Goal: Task Accomplishment & Management: Manage account settings

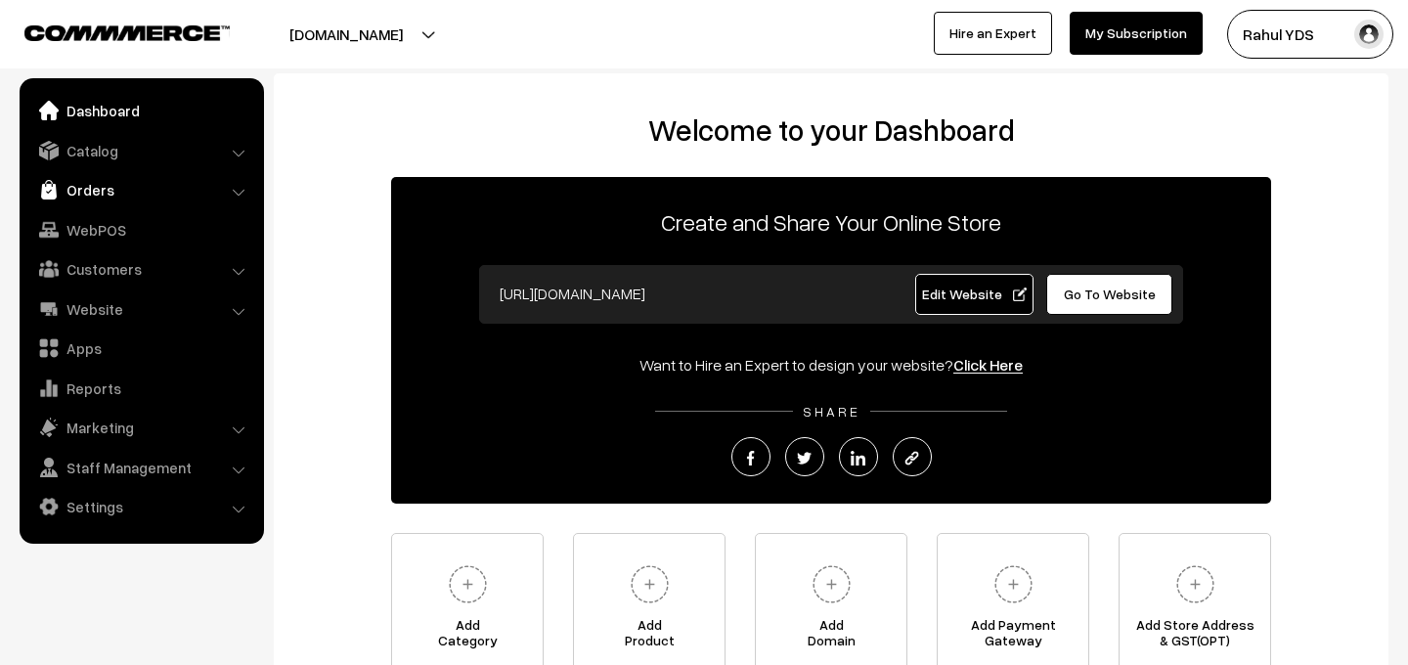
click at [106, 185] on link "Orders" at bounding box center [140, 189] width 233 height 35
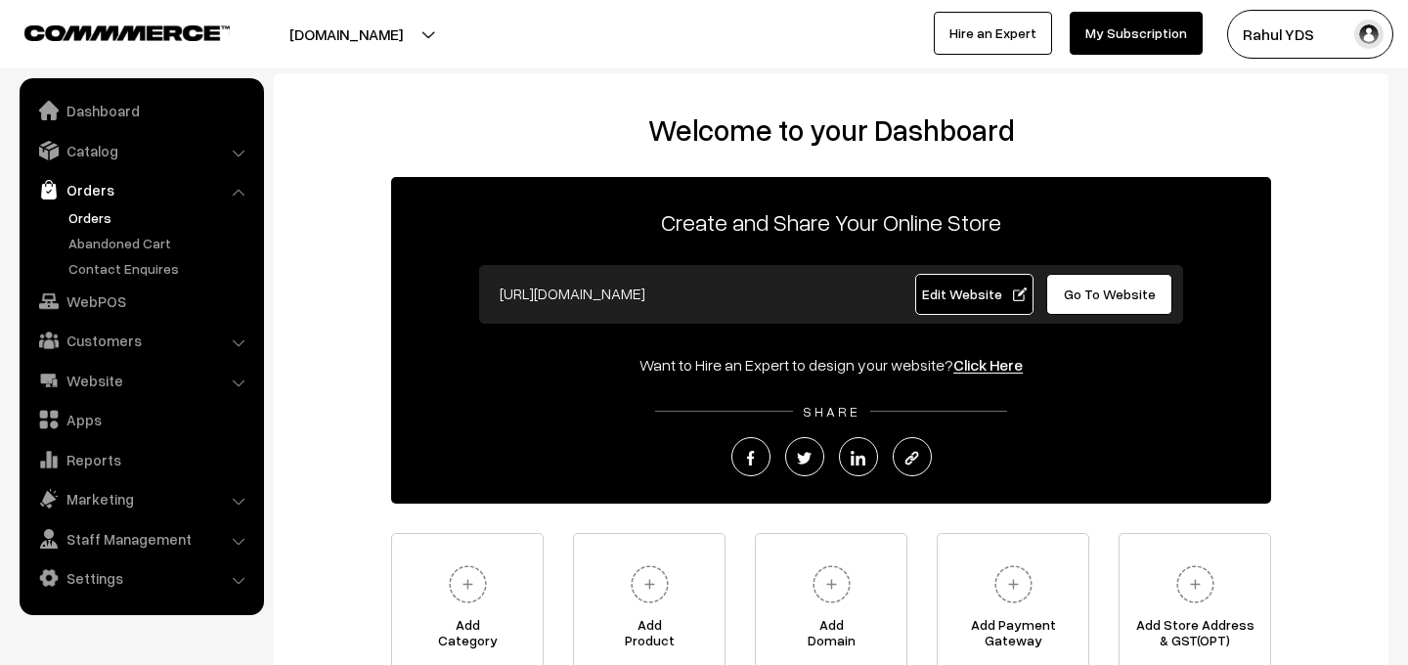
click at [102, 223] on link "Orders" at bounding box center [161, 217] width 194 height 21
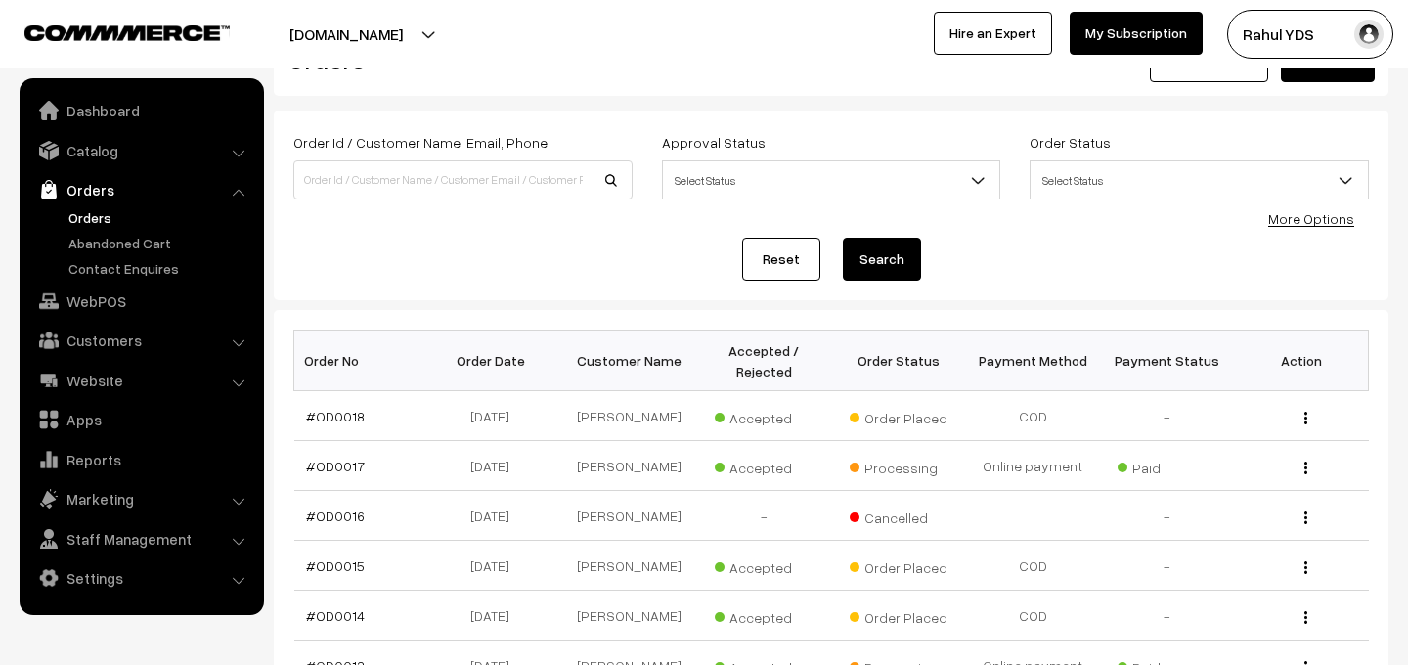
scroll to position [71, 0]
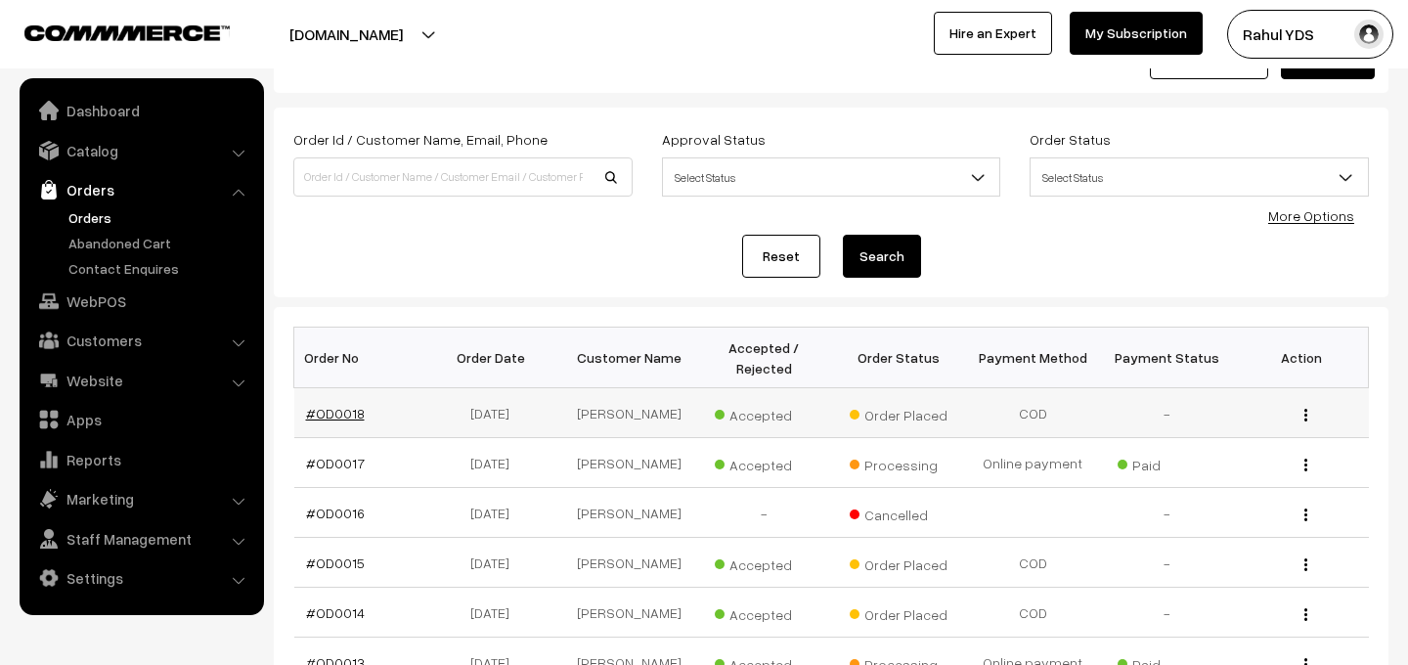
click at [341, 411] on link "#OD0018" at bounding box center [335, 413] width 59 height 17
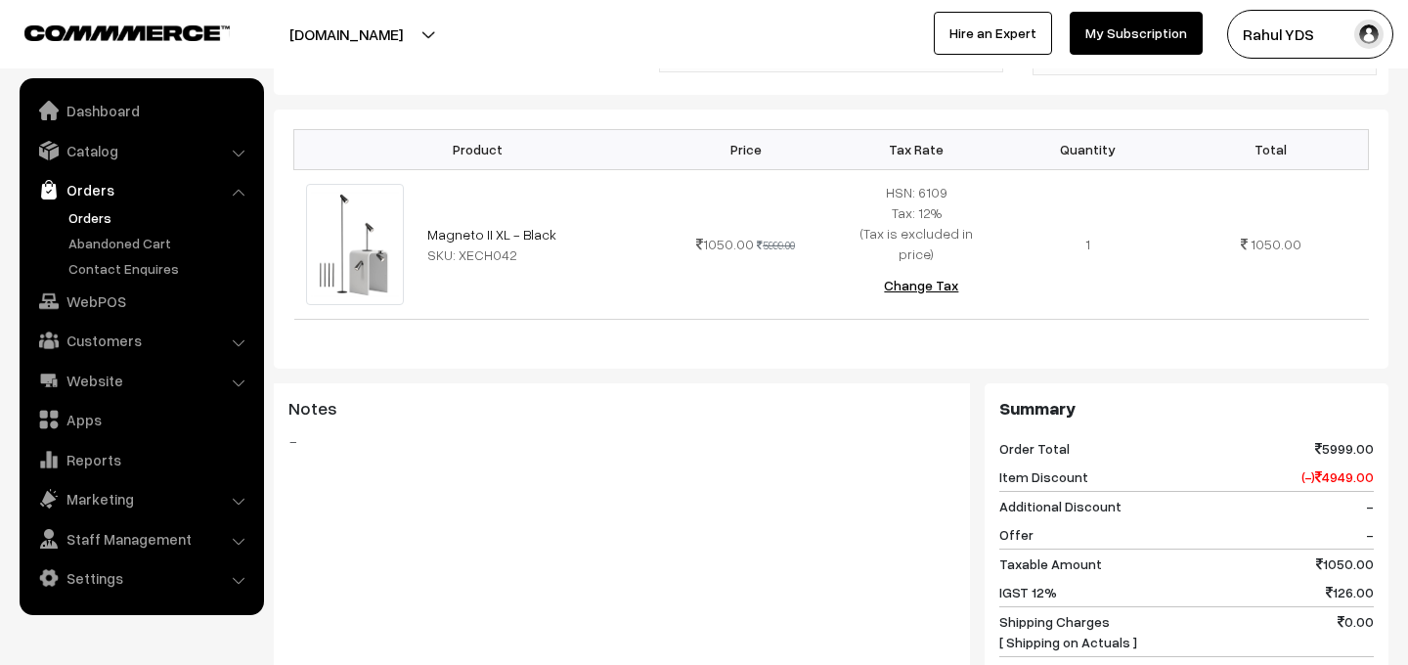
scroll to position [526, 0]
click at [474, 225] on link "Magneto II XL - Black" at bounding box center [491, 233] width 129 height 17
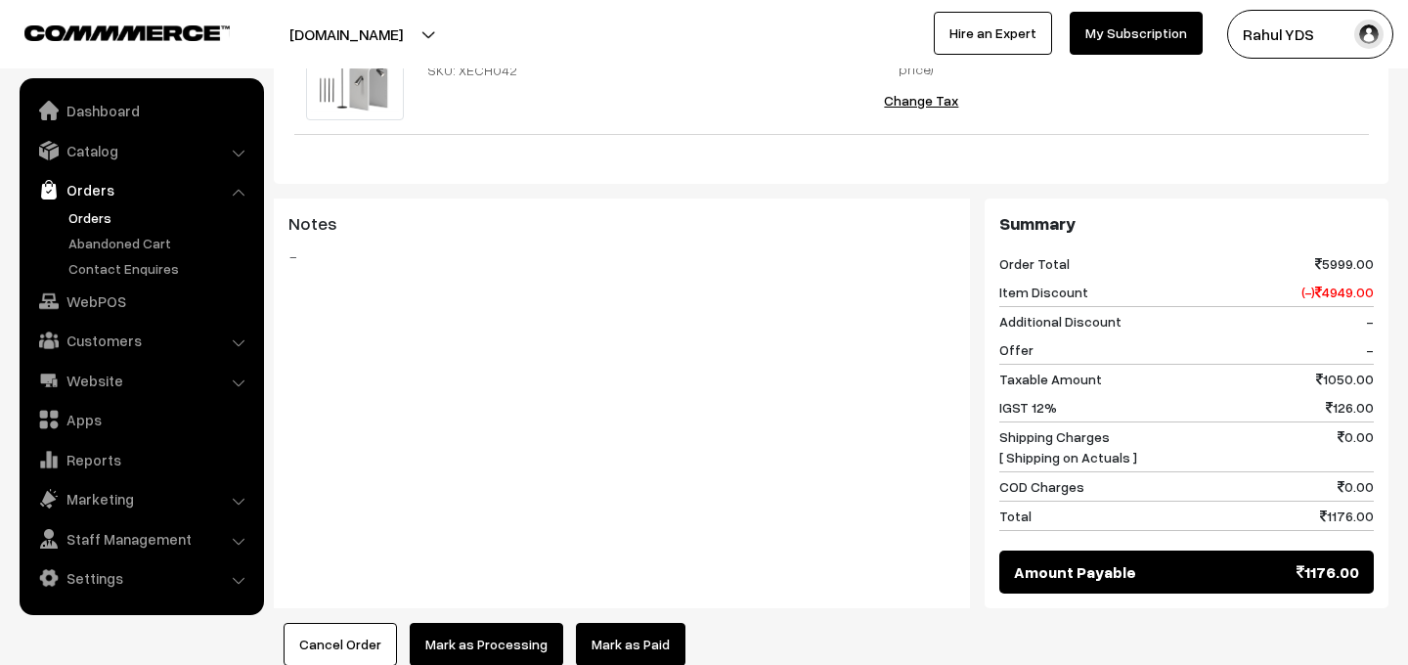
scroll to position [713, 0]
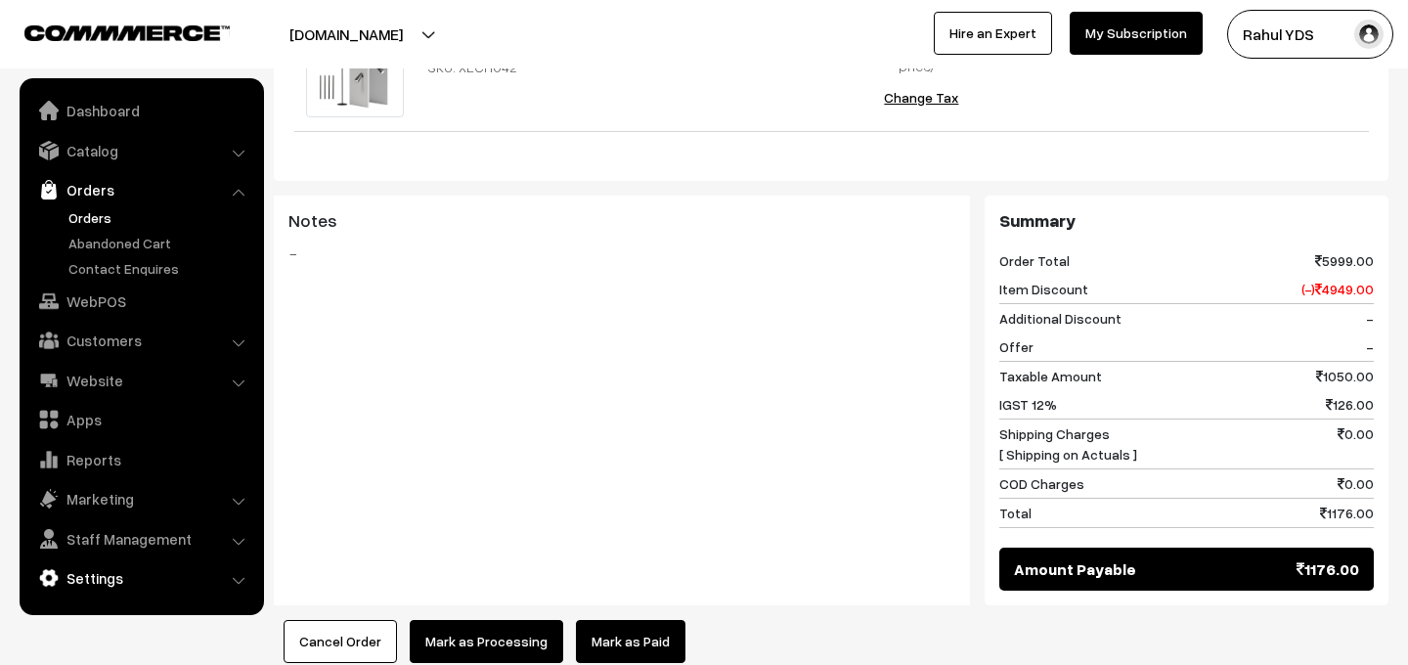
click at [119, 572] on link "Settings" at bounding box center [140, 577] width 233 height 35
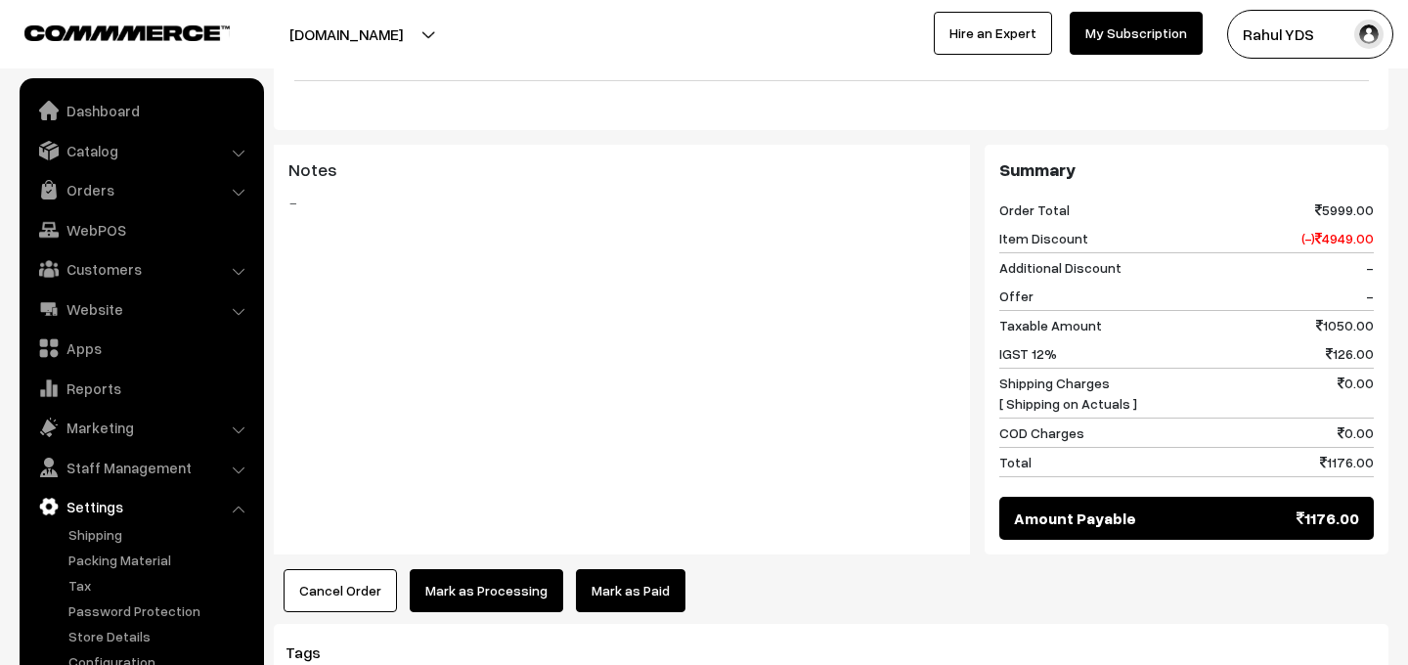
scroll to position [807, 0]
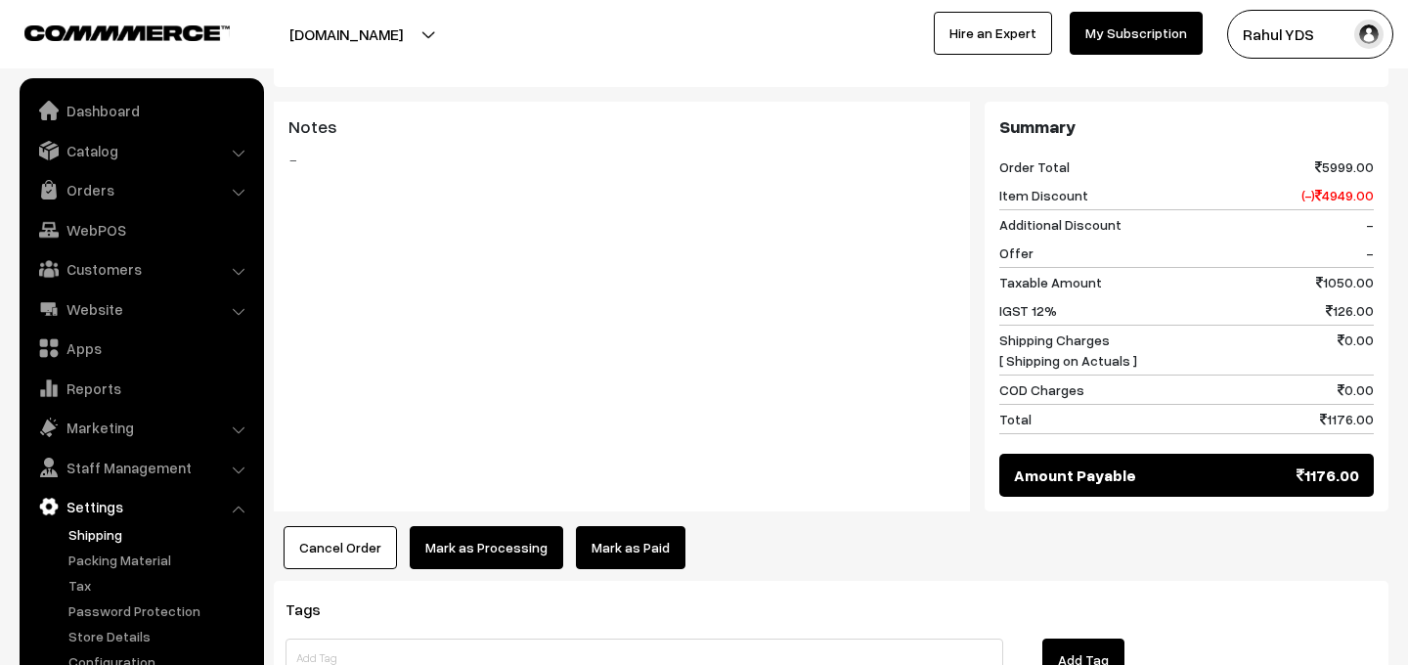
click at [102, 535] on link "Shipping" at bounding box center [161, 534] width 194 height 21
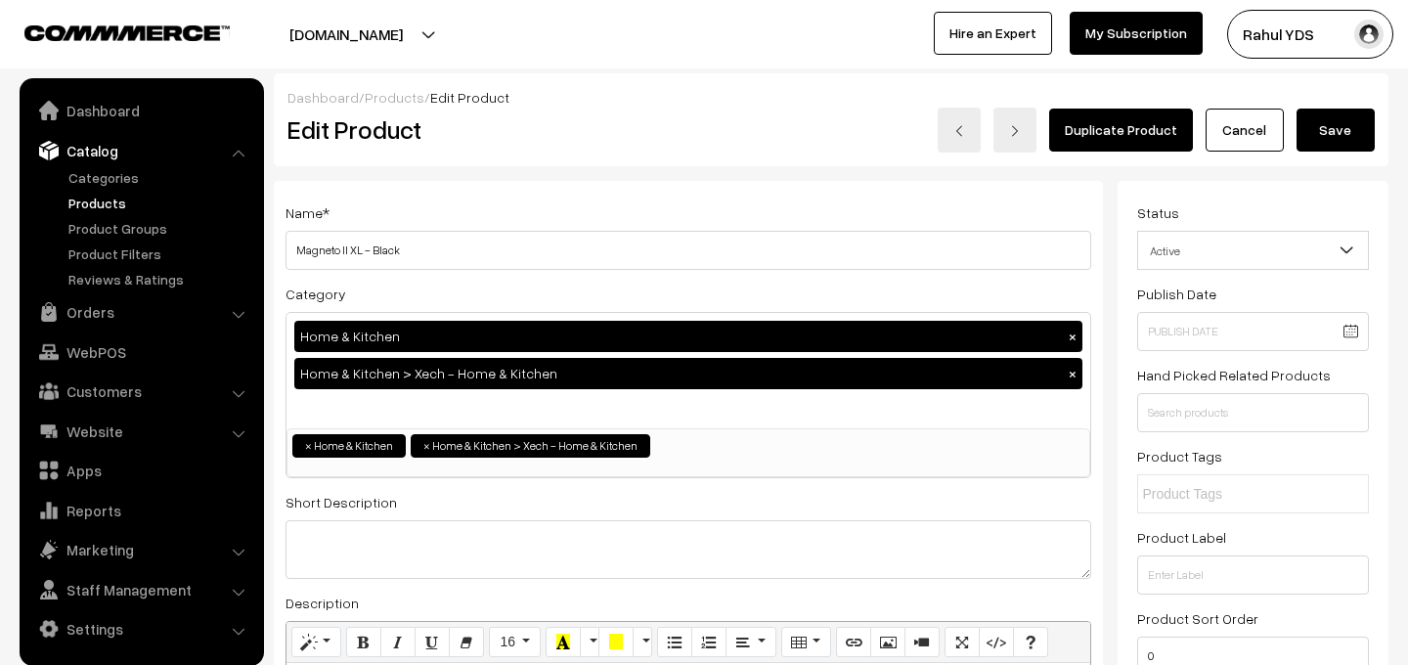
click at [1329, 133] on button "Save" at bounding box center [1336, 130] width 78 height 43
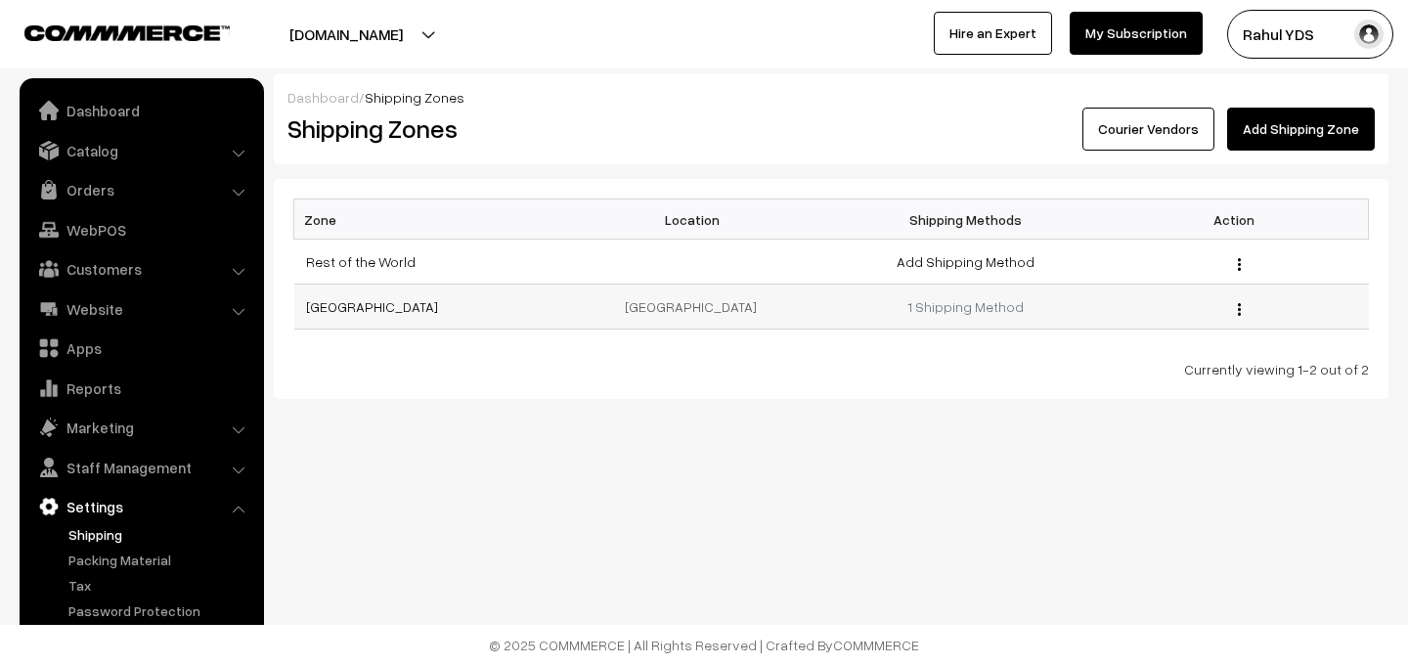
click at [1238, 303] on img "button" at bounding box center [1239, 309] width 3 height 13
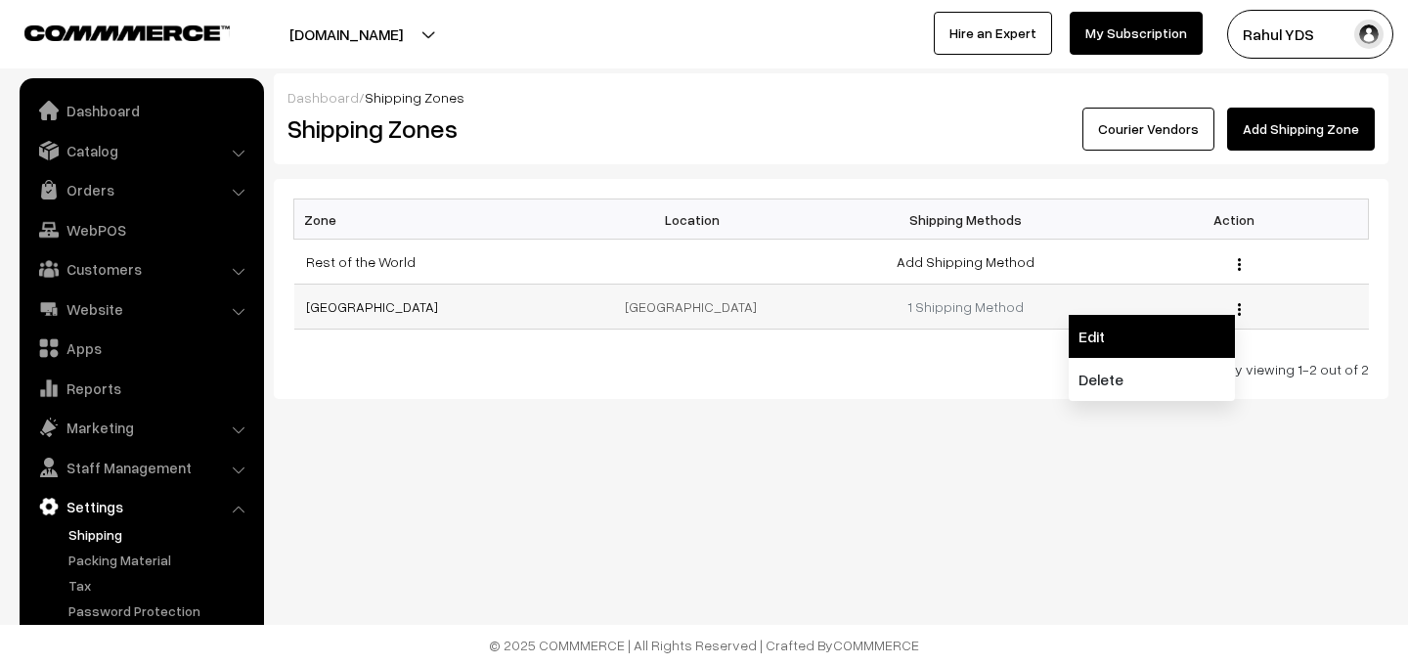
click at [1176, 332] on link "Edit" at bounding box center [1152, 336] width 166 height 43
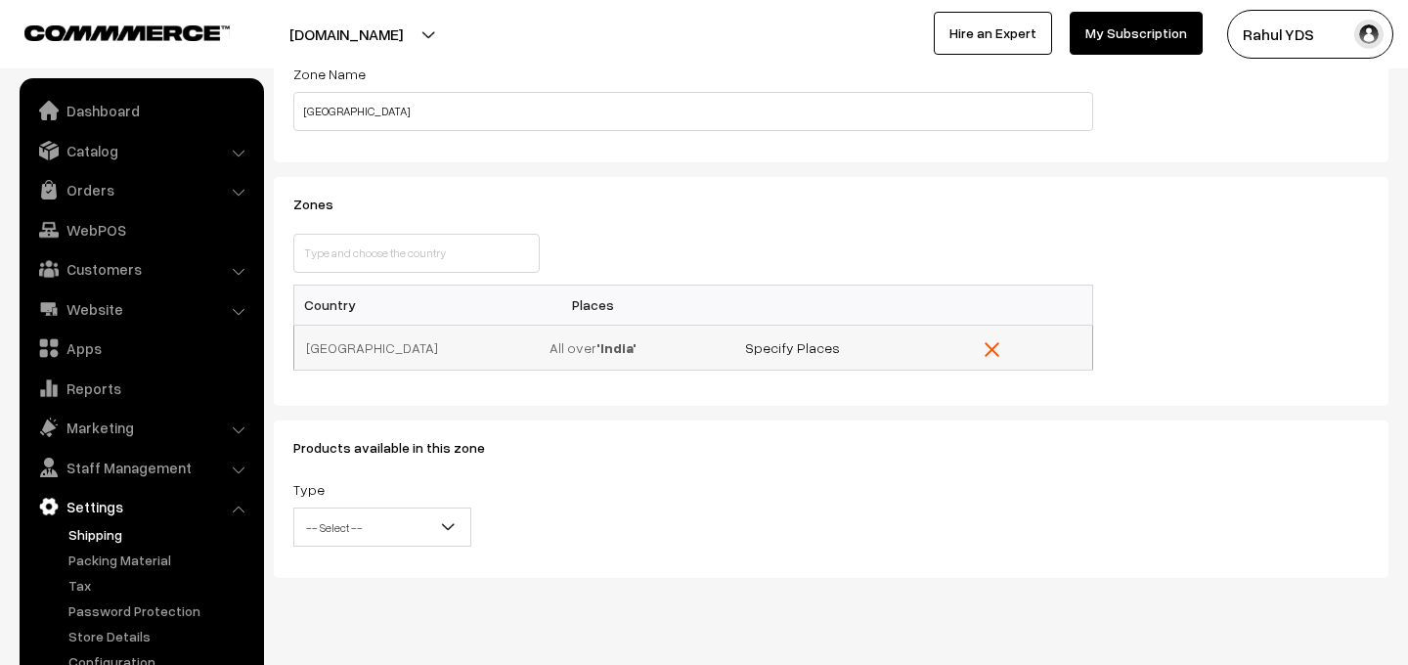
scroll to position [177, 0]
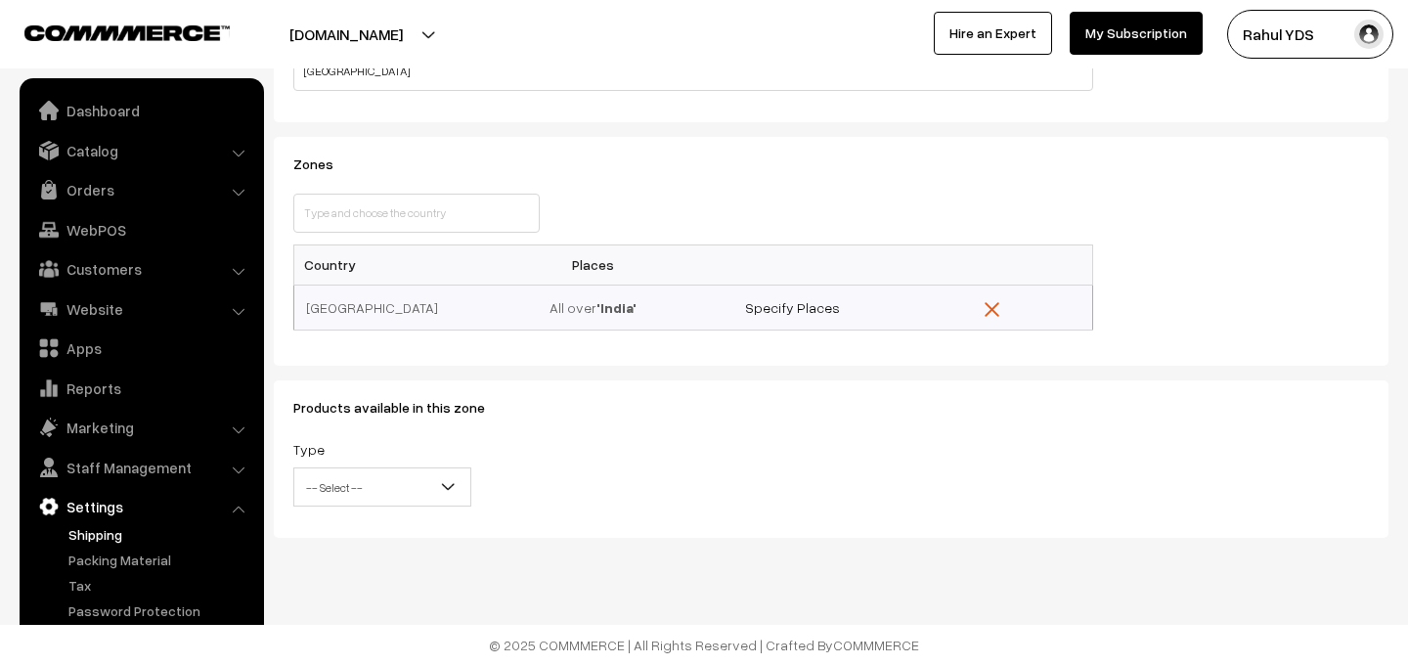
click at [396, 491] on span "-- Select --" at bounding box center [382, 487] width 176 height 34
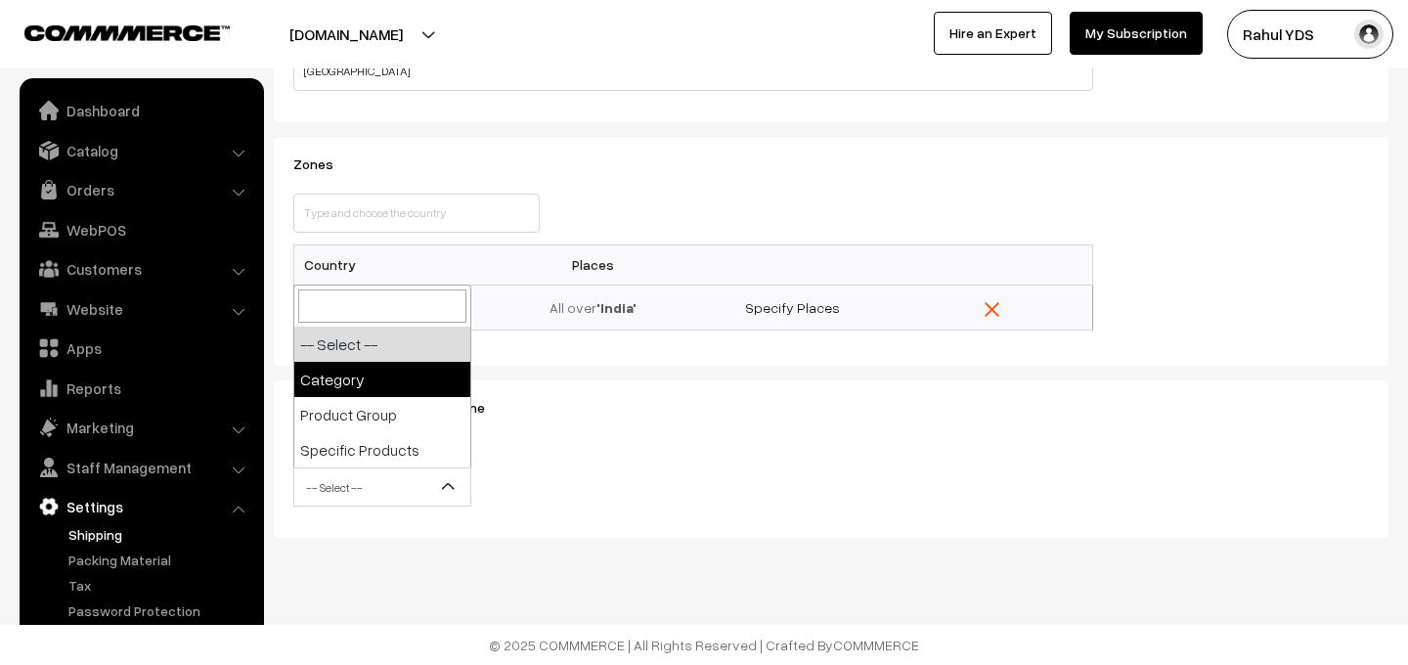
select select "category"
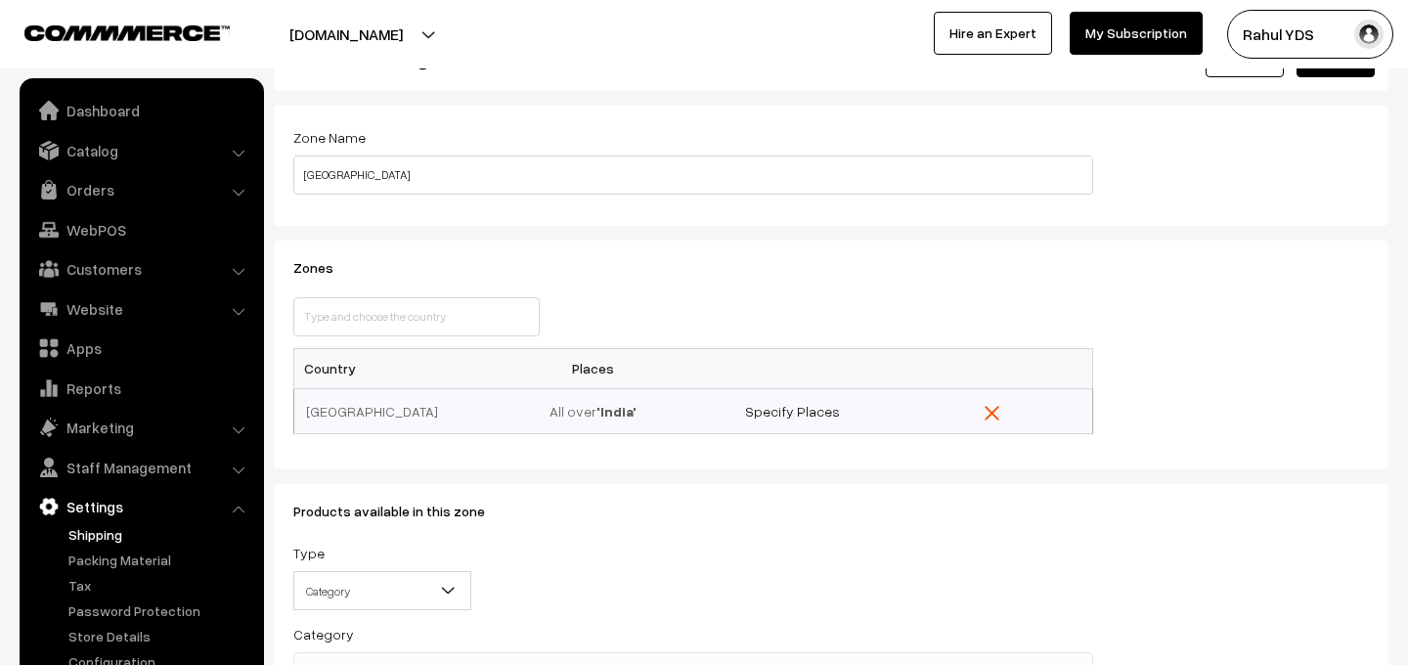
scroll to position [0, 0]
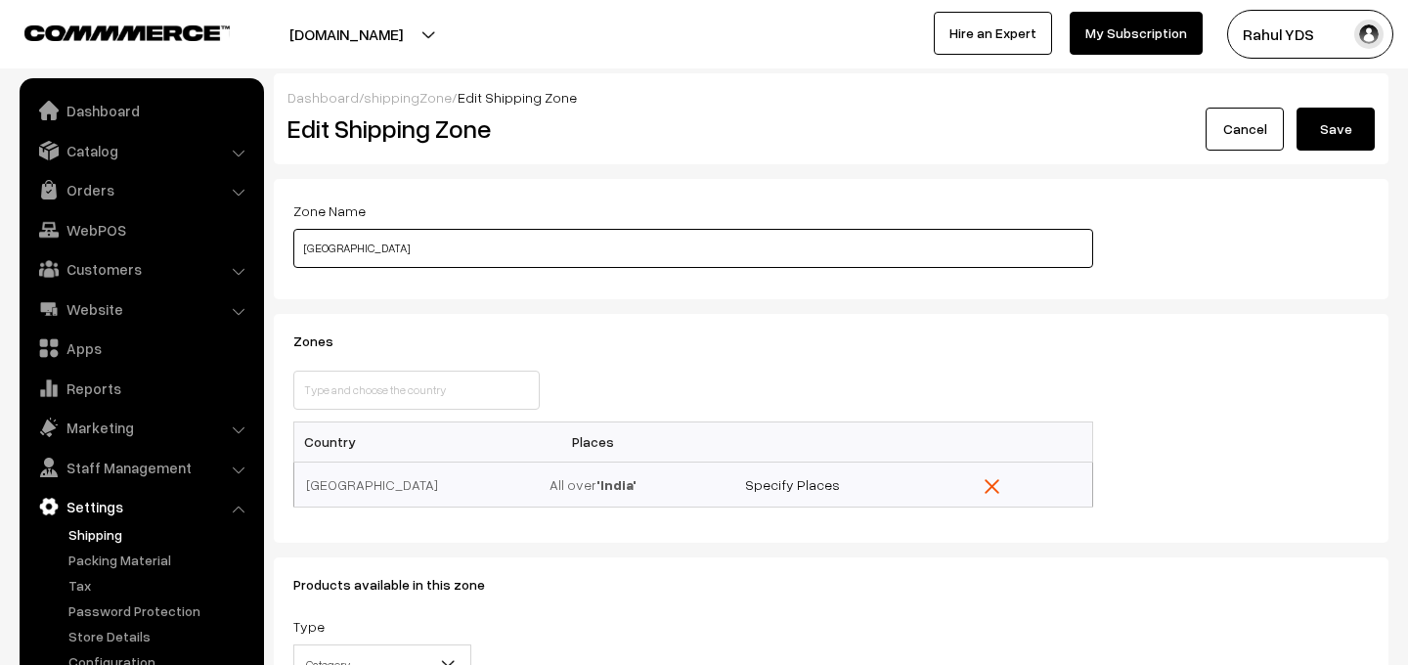
click at [430, 245] on input "India" at bounding box center [693, 248] width 800 height 39
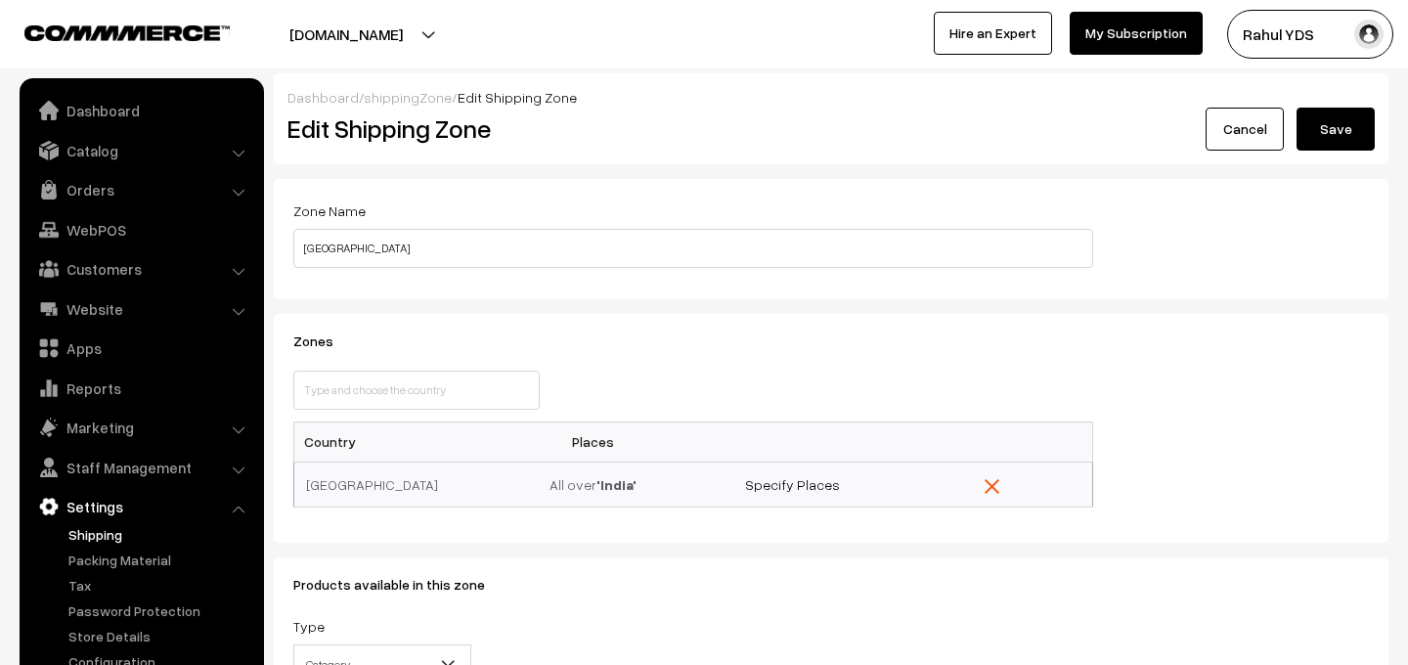
click at [1330, 134] on button "Save" at bounding box center [1336, 129] width 78 height 43
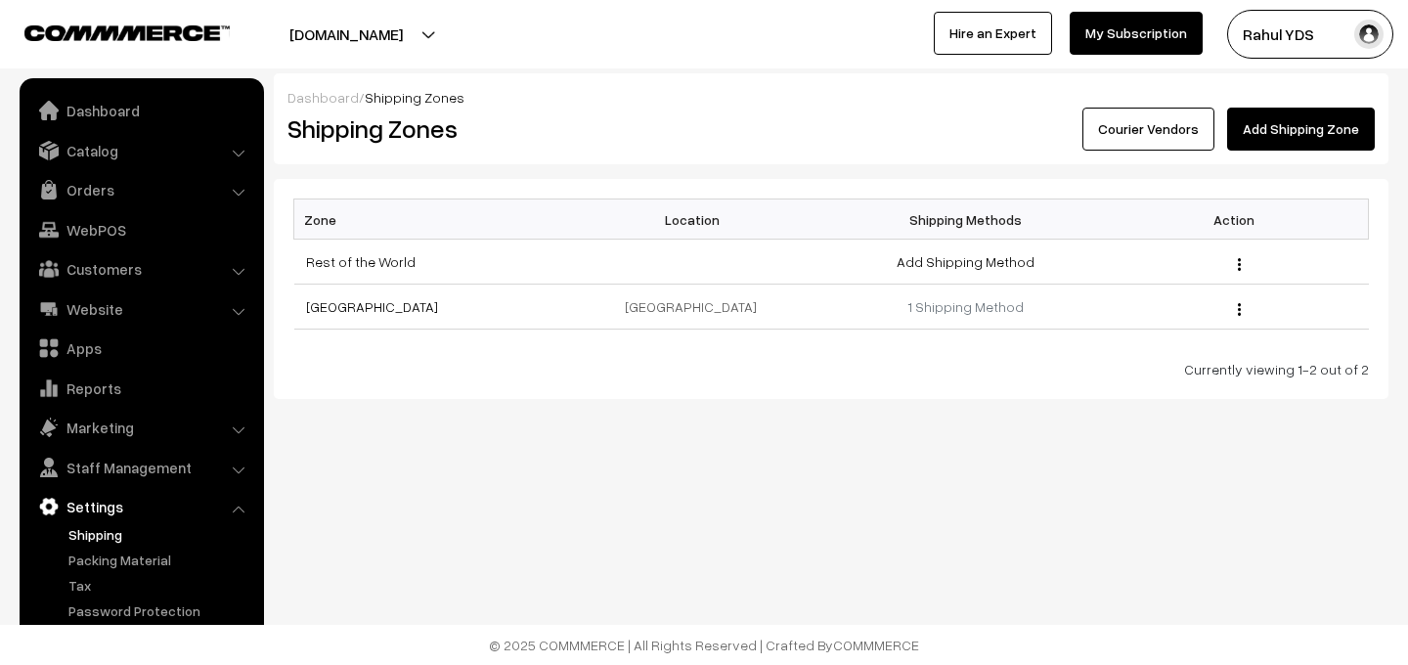
click at [99, 531] on link "Shipping" at bounding box center [161, 534] width 194 height 21
click at [950, 305] on link "1 Shipping Method" at bounding box center [966, 306] width 116 height 17
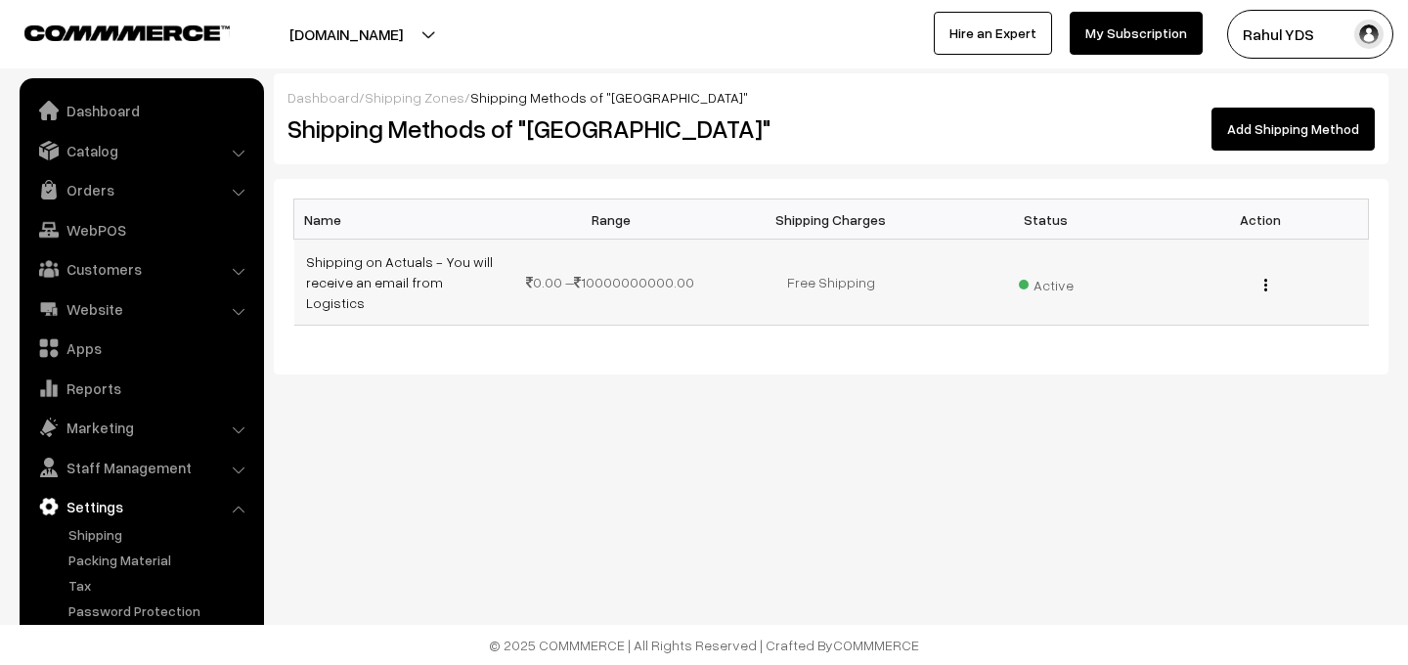
click at [1268, 272] on div "Edit [GEOGRAPHIC_DATA]" at bounding box center [1262, 282] width 192 height 21
click at [1264, 279] on img "button" at bounding box center [1265, 285] width 3 height 13
click at [1178, 290] on link "Edit" at bounding box center [1178, 311] width 166 height 43
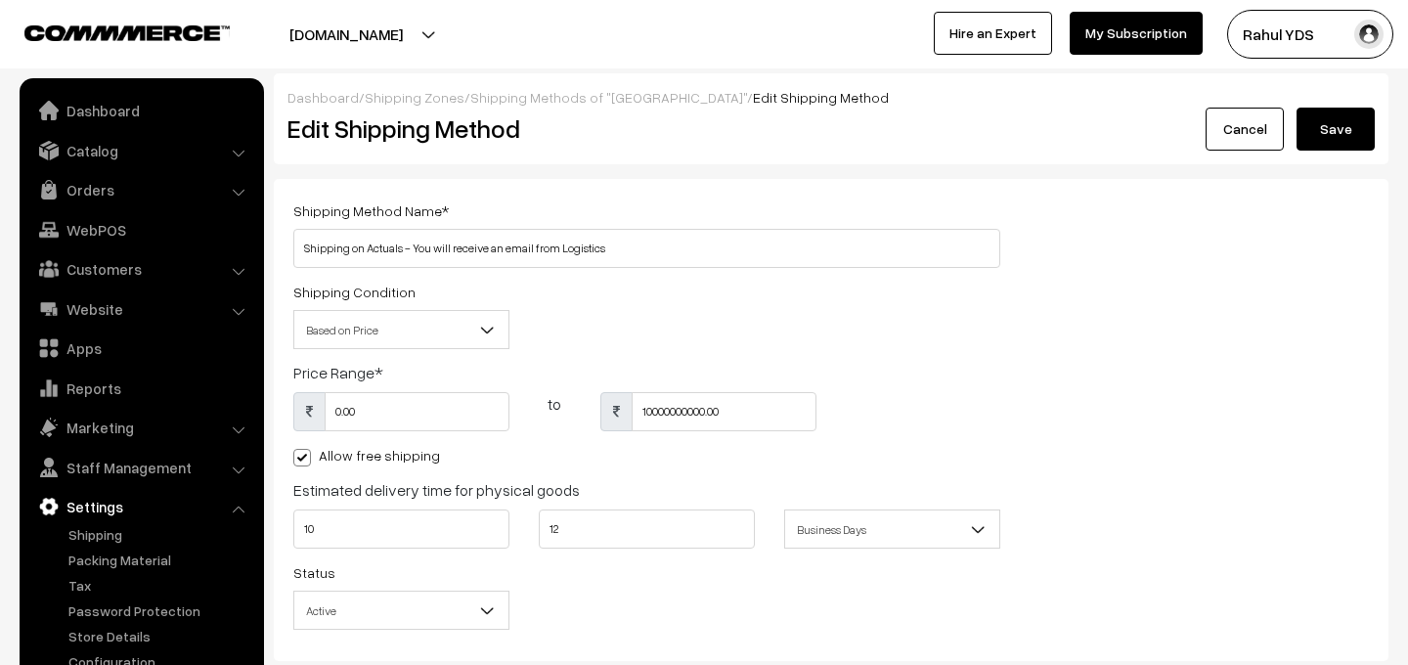
click at [437, 327] on span "Based on Price" at bounding box center [401, 330] width 214 height 34
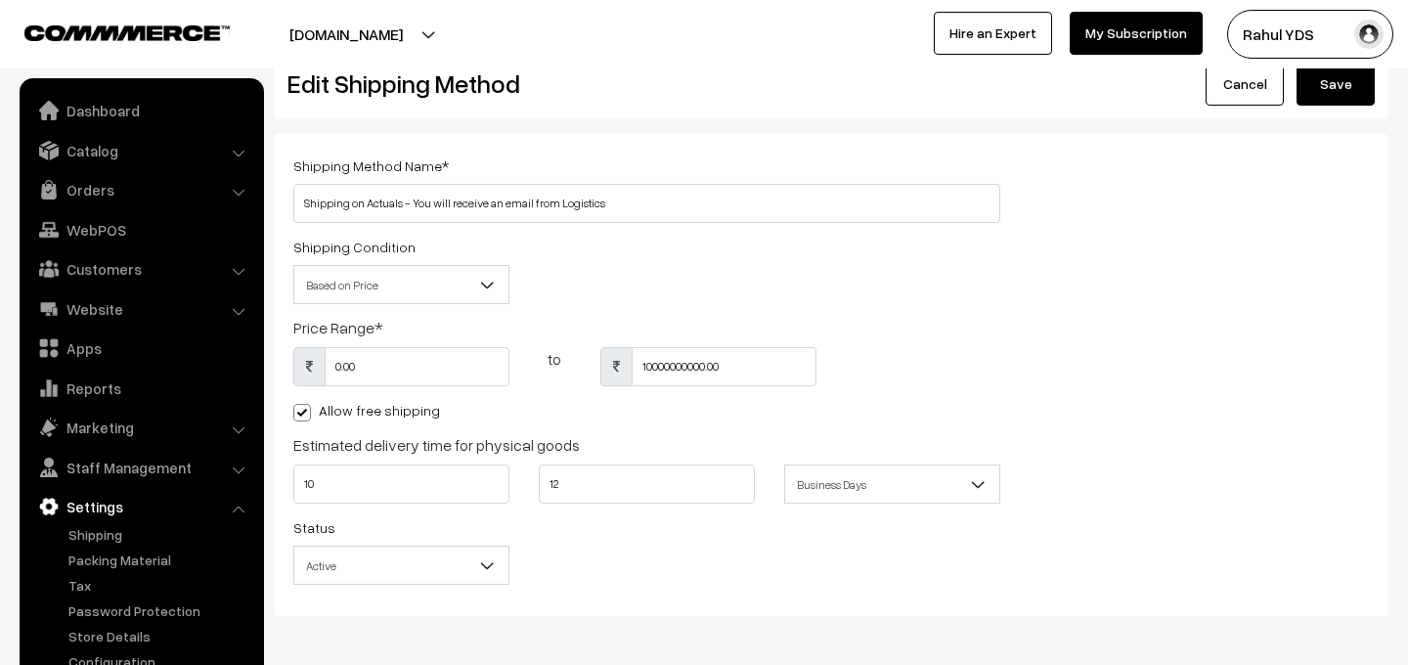
scroll to position [41, 0]
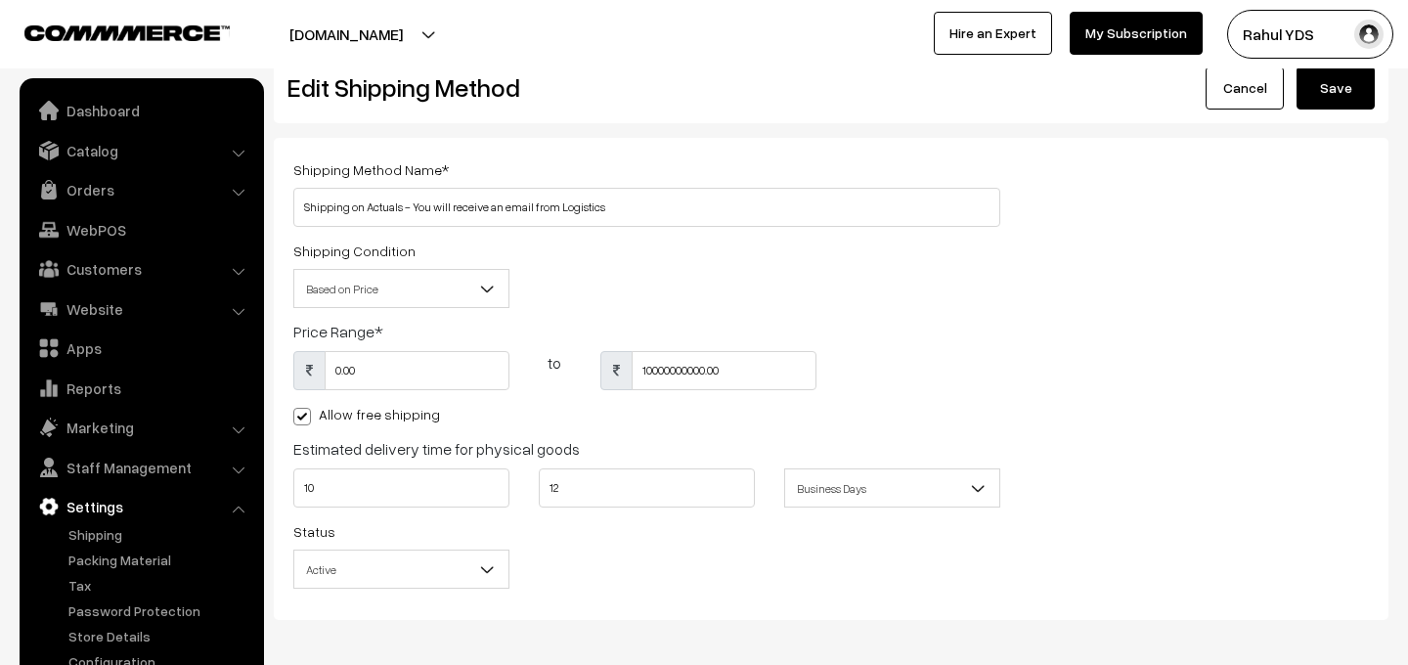
click at [378, 332] on span "*" at bounding box center [379, 332] width 9 height 20
click at [331, 333] on label "Price Range *" at bounding box center [338, 331] width 90 height 23
click at [442, 169] on span "*" at bounding box center [445, 169] width 7 height 17
click at [422, 389] on input "0.00" at bounding box center [417, 370] width 185 height 39
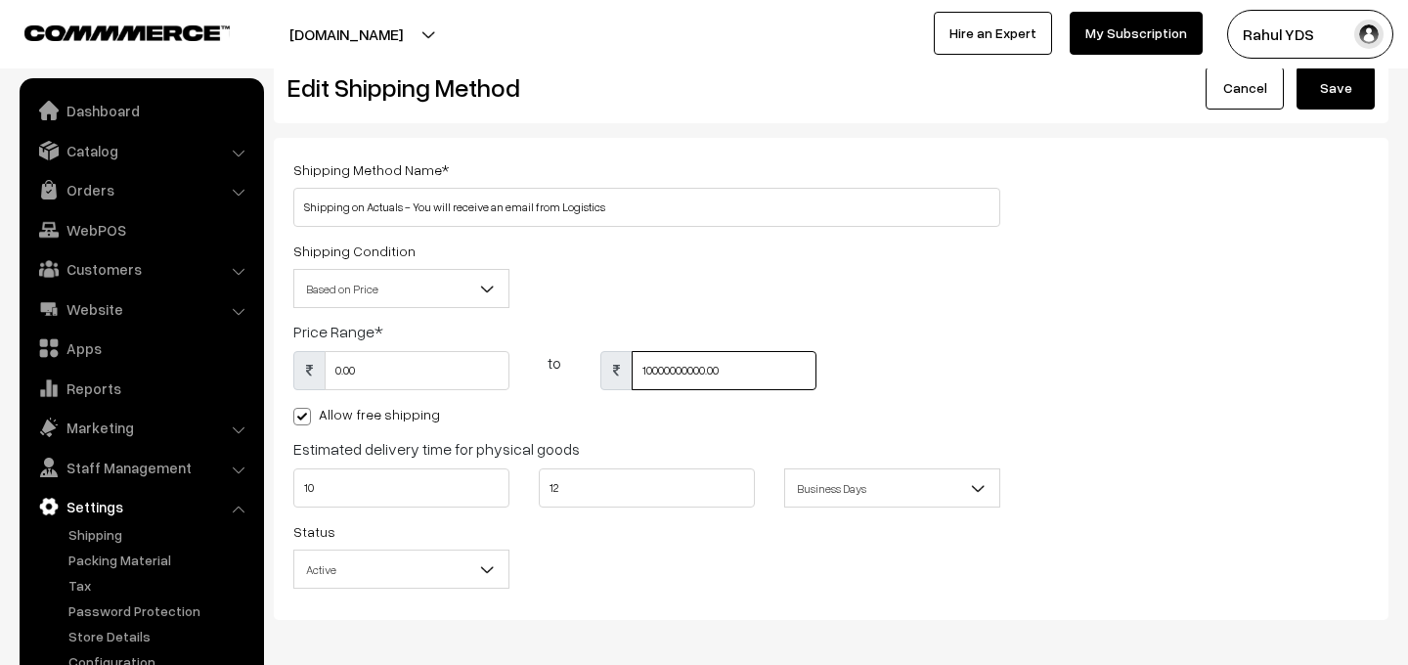
click at [659, 372] on input "10000000000.00" at bounding box center [724, 370] width 185 height 39
type input "0"
type input "10000000000"
click at [356, 372] on input "0" at bounding box center [417, 370] width 185 height 39
type input "1000"
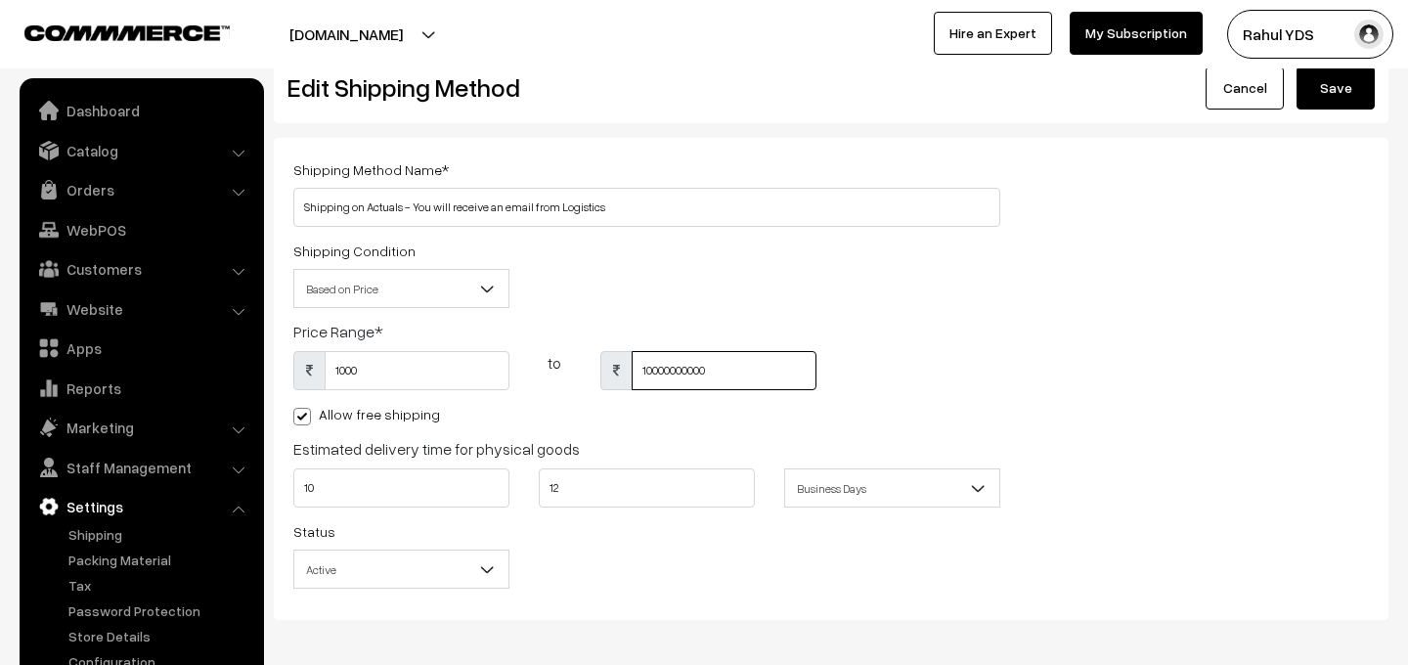
click at [725, 374] on input "10000000000" at bounding box center [724, 370] width 185 height 39
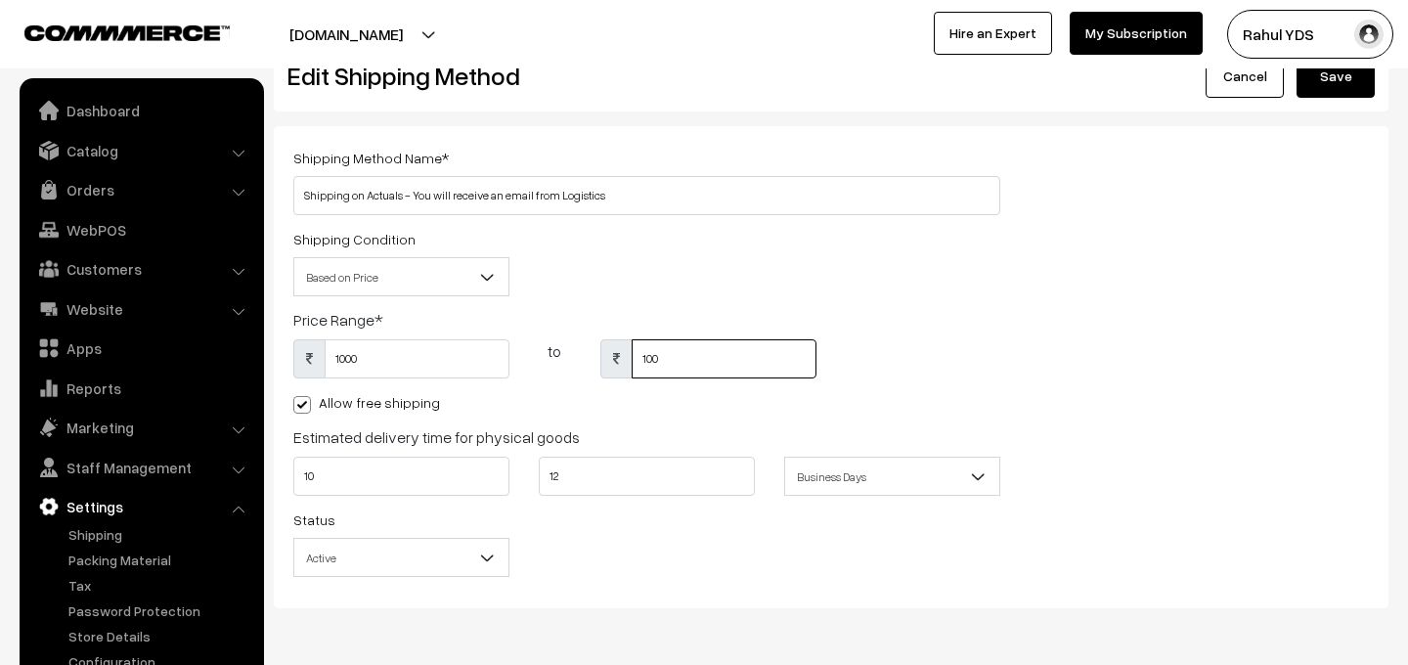
scroll to position [0, 0]
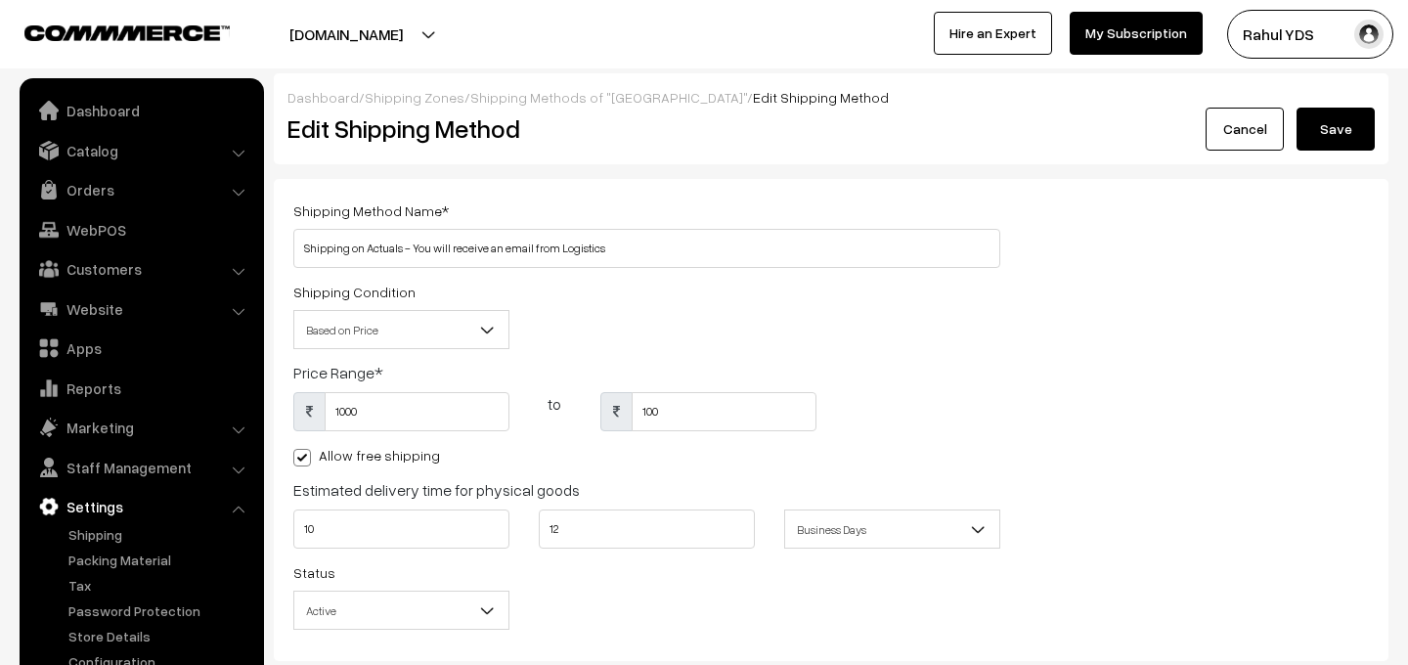
click at [1332, 128] on button "Save" at bounding box center [1336, 129] width 78 height 43
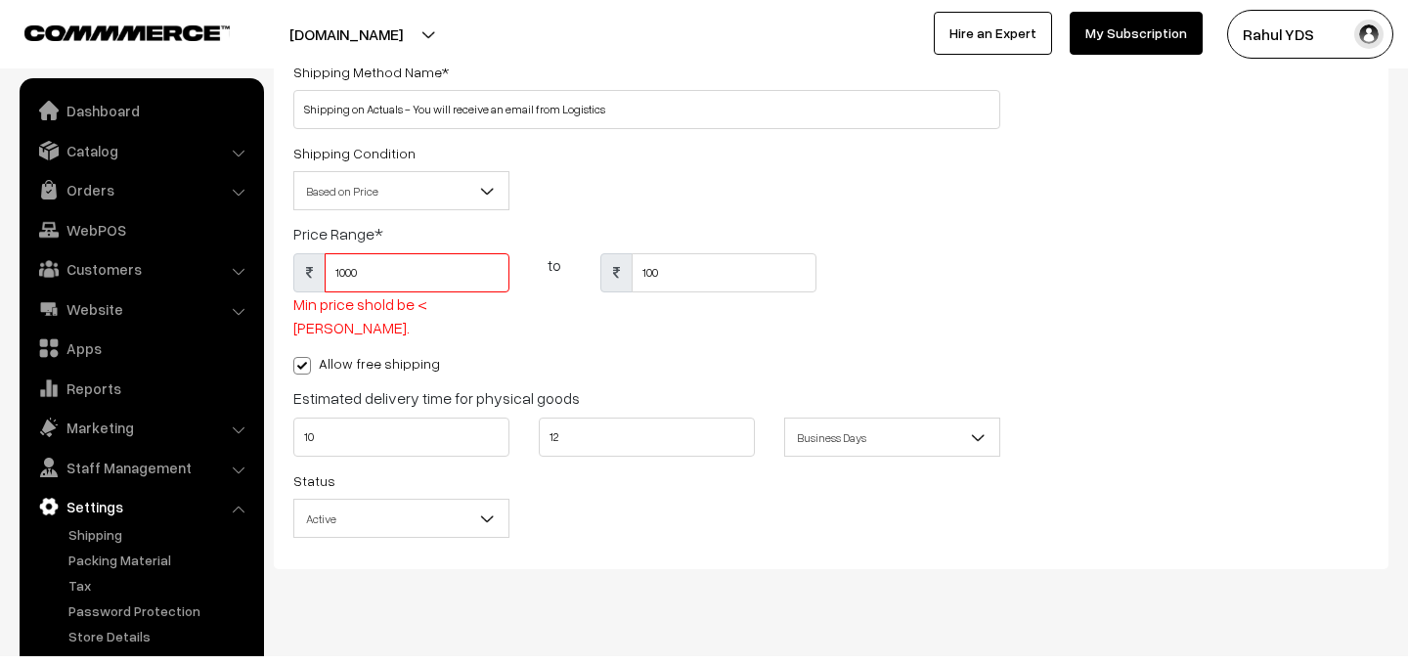
scroll to position [147, 0]
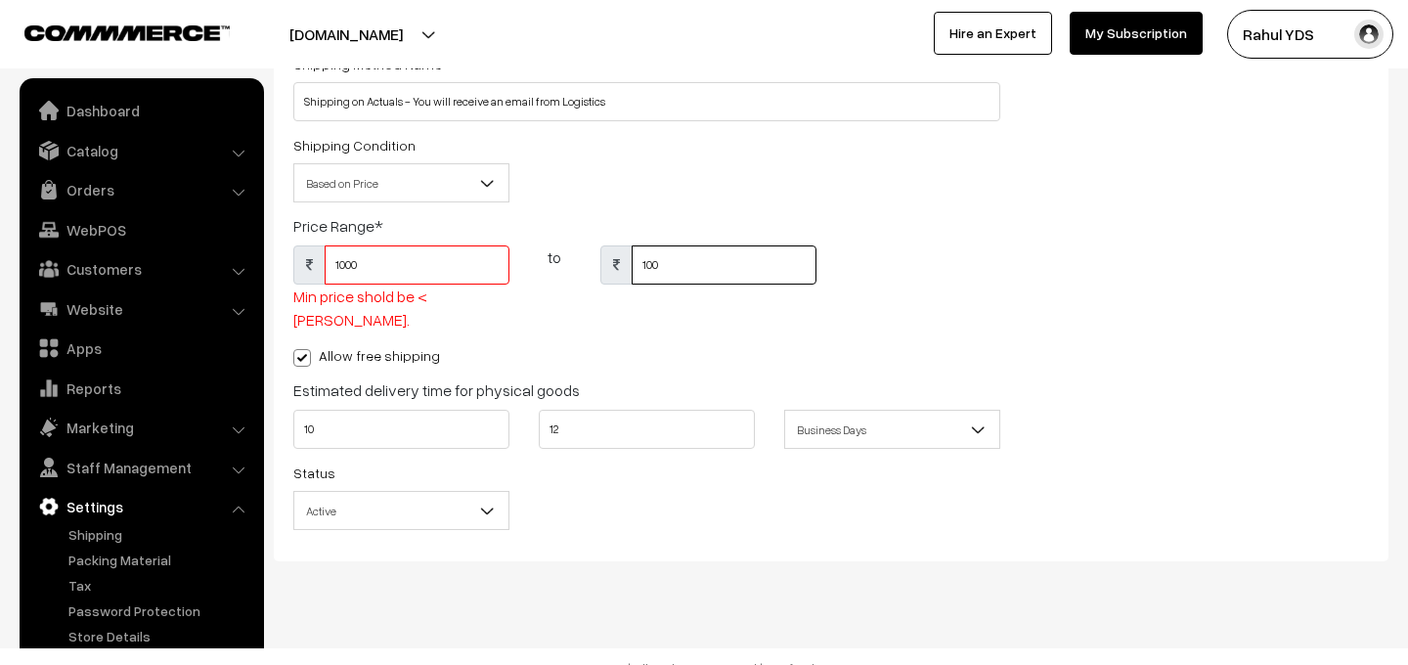
click at [694, 265] on input "100" at bounding box center [724, 264] width 185 height 39
type input "1"
type input "1000"
click at [394, 263] on input "1000" at bounding box center [417, 264] width 185 height 39
type input "100"
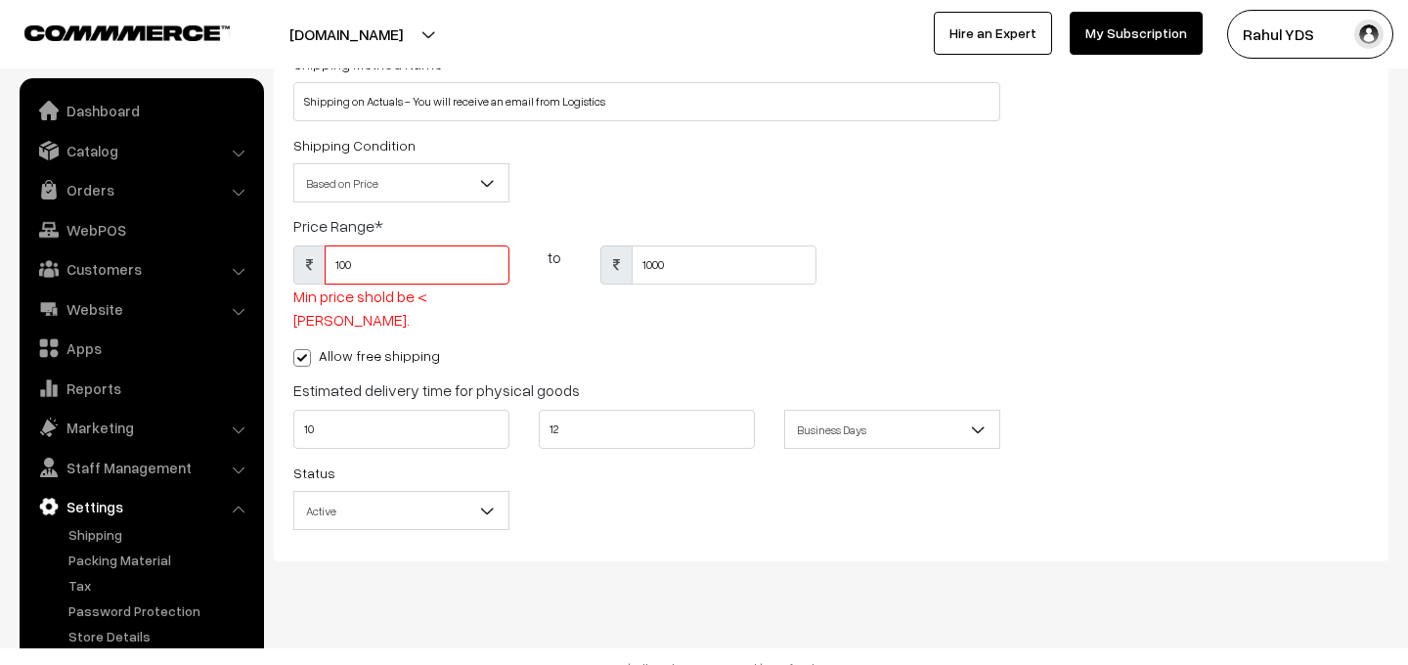
click at [710, 310] on div "1000" at bounding box center [708, 294] width 245 height 98
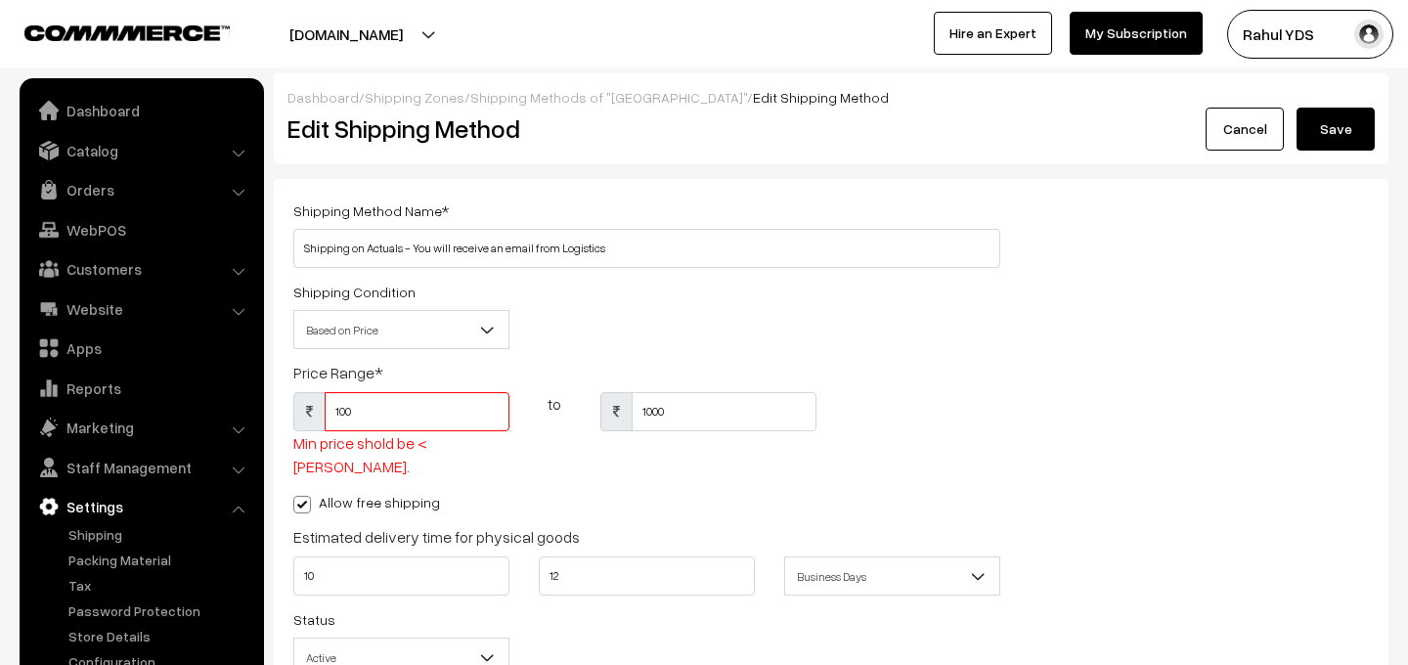
click at [1340, 119] on button "Save" at bounding box center [1336, 129] width 78 height 43
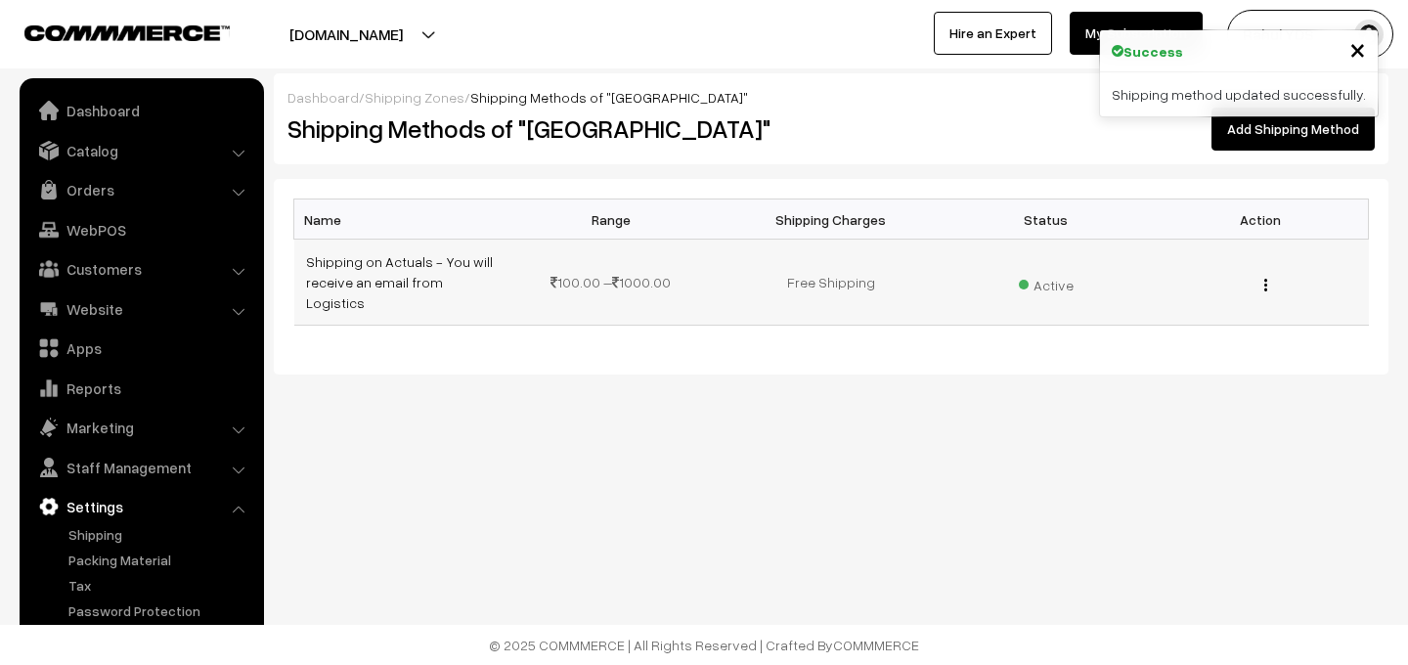
click at [821, 278] on td "Free Shipping" at bounding box center [831, 283] width 215 height 86
click at [1262, 276] on div "Edit Delete" at bounding box center [1262, 282] width 192 height 21
click at [1264, 279] on img "button" at bounding box center [1265, 285] width 3 height 13
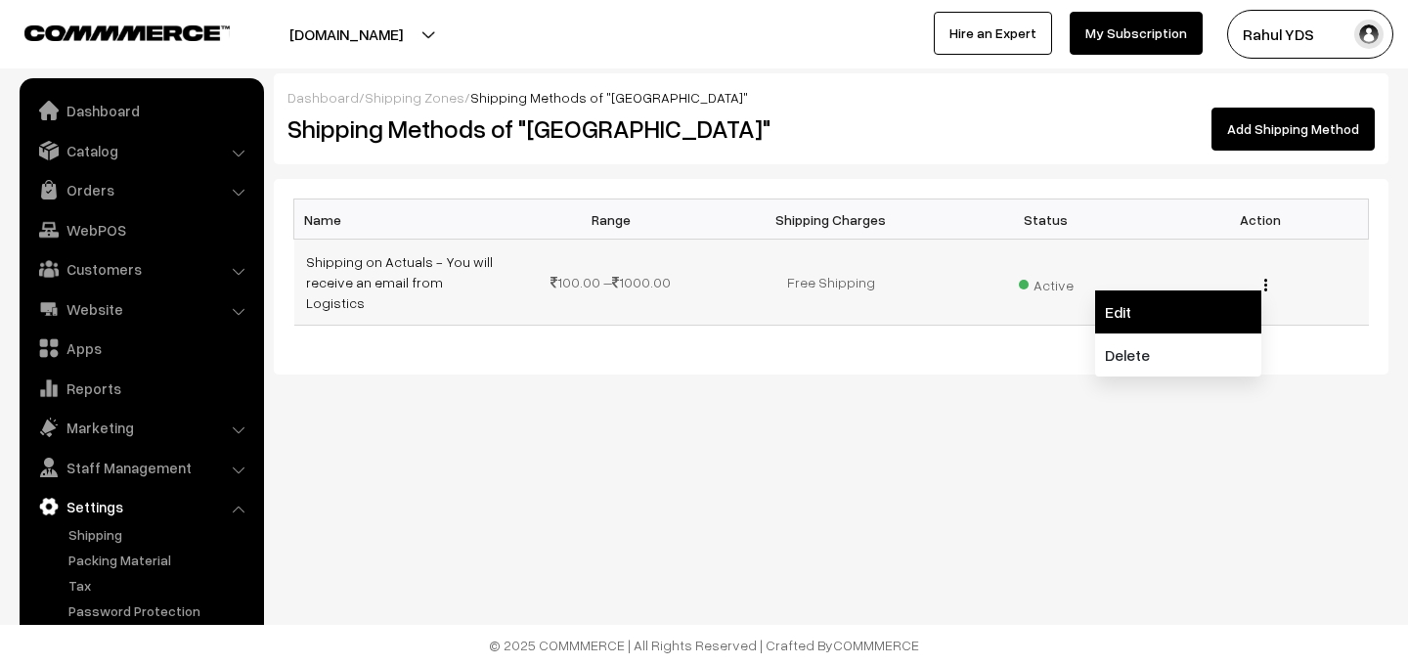
click at [1203, 297] on link "Edit" at bounding box center [1178, 311] width 166 height 43
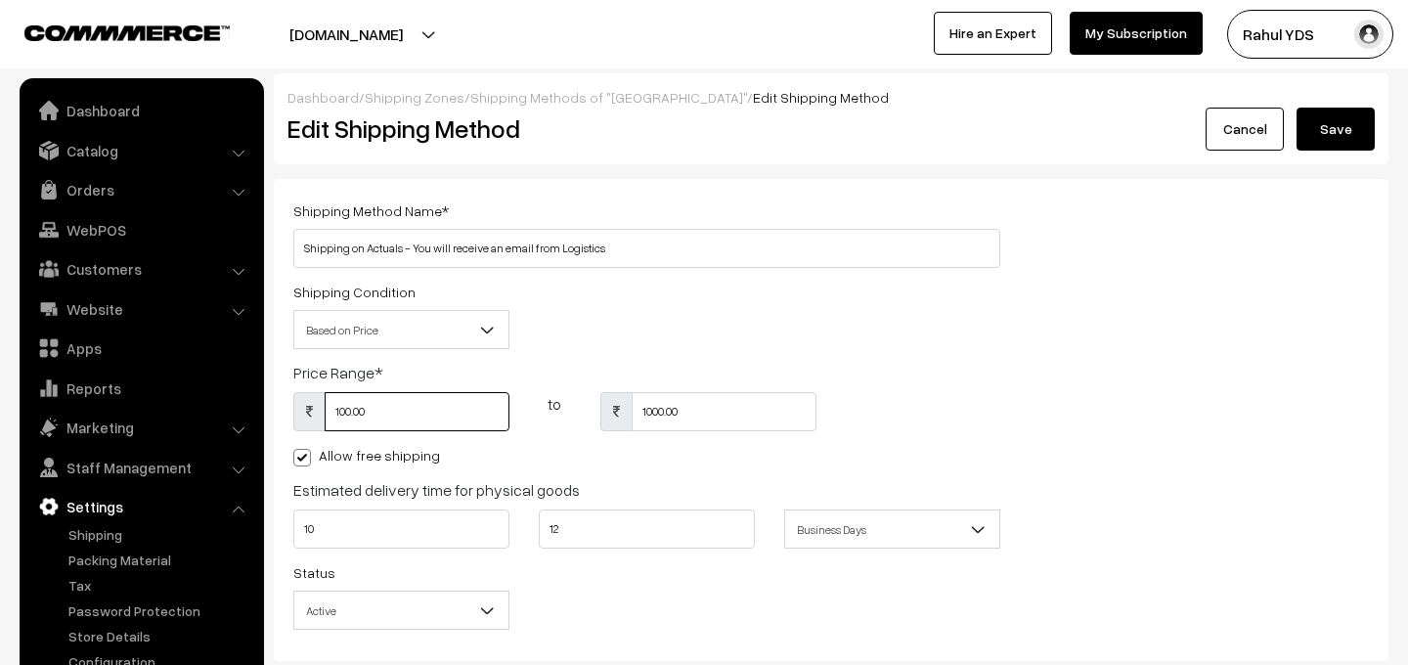
click at [420, 408] on input "100.00" at bounding box center [417, 411] width 185 height 39
type input "1"
type input "0"
click at [303, 462] on span at bounding box center [302, 458] width 18 height 18
click at [303, 461] on input "Allow free shipping" at bounding box center [299, 454] width 13 height 13
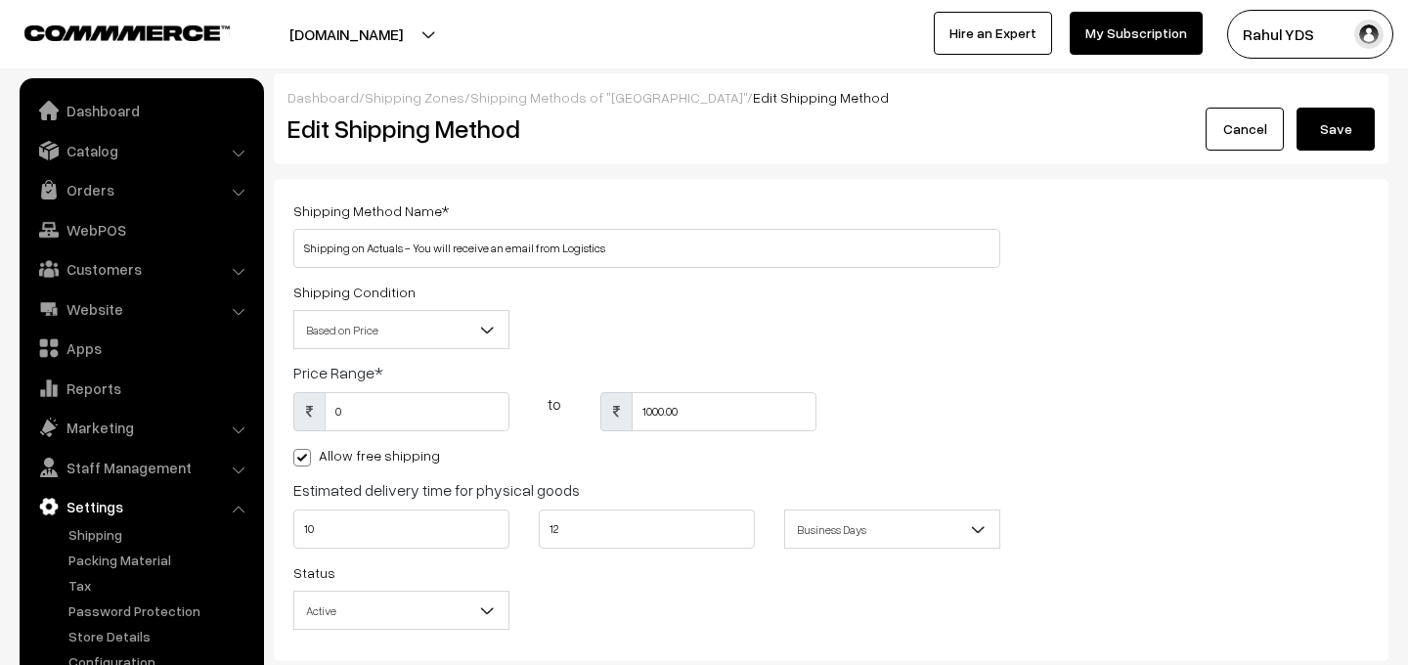
checkbox input "false"
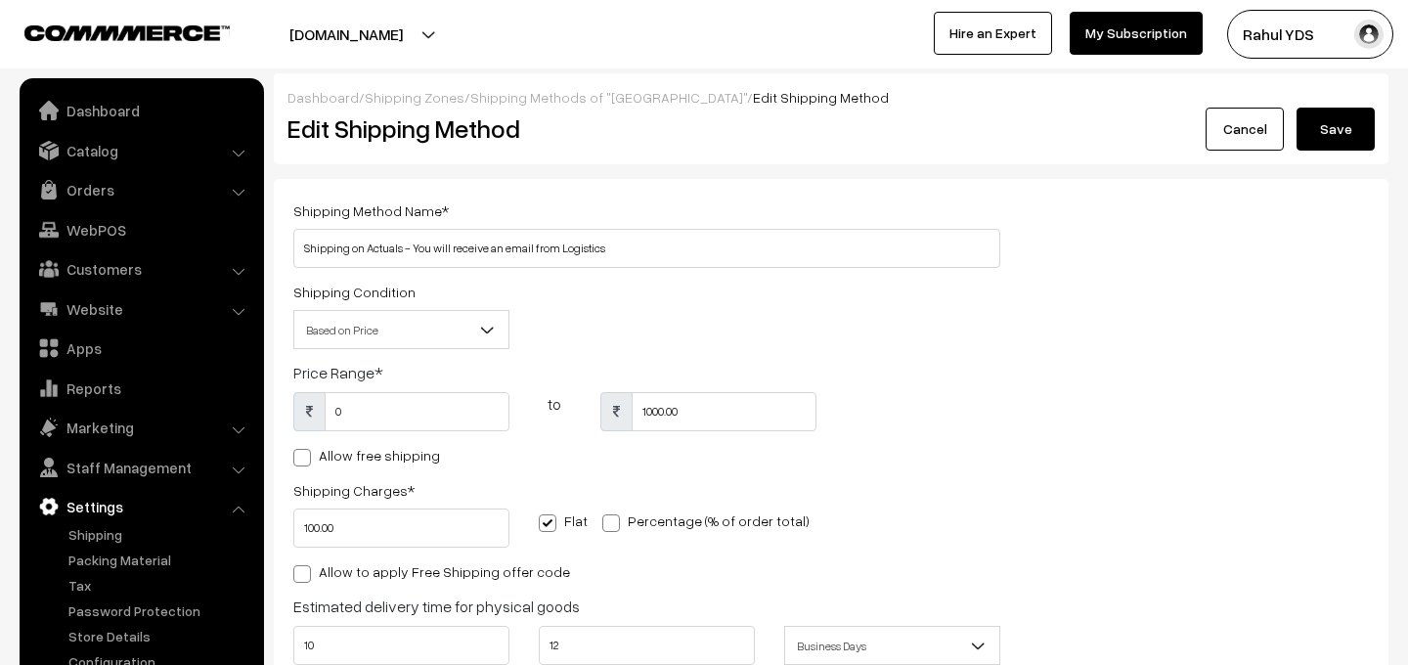
click at [733, 560] on div "Allow to apply Free Shipping offer code" at bounding box center [646, 570] width 707 height 23
type input "100"
click at [714, 421] on input "1000.00" at bounding box center [724, 411] width 185 height 39
click at [1153, 432] on div "Shipping Method Name * Shipping on Actuals - You will receive an email from Log…" at bounding box center [831, 478] width 1105 height 559
click at [783, 420] on input "1000000000000" at bounding box center [724, 411] width 185 height 39
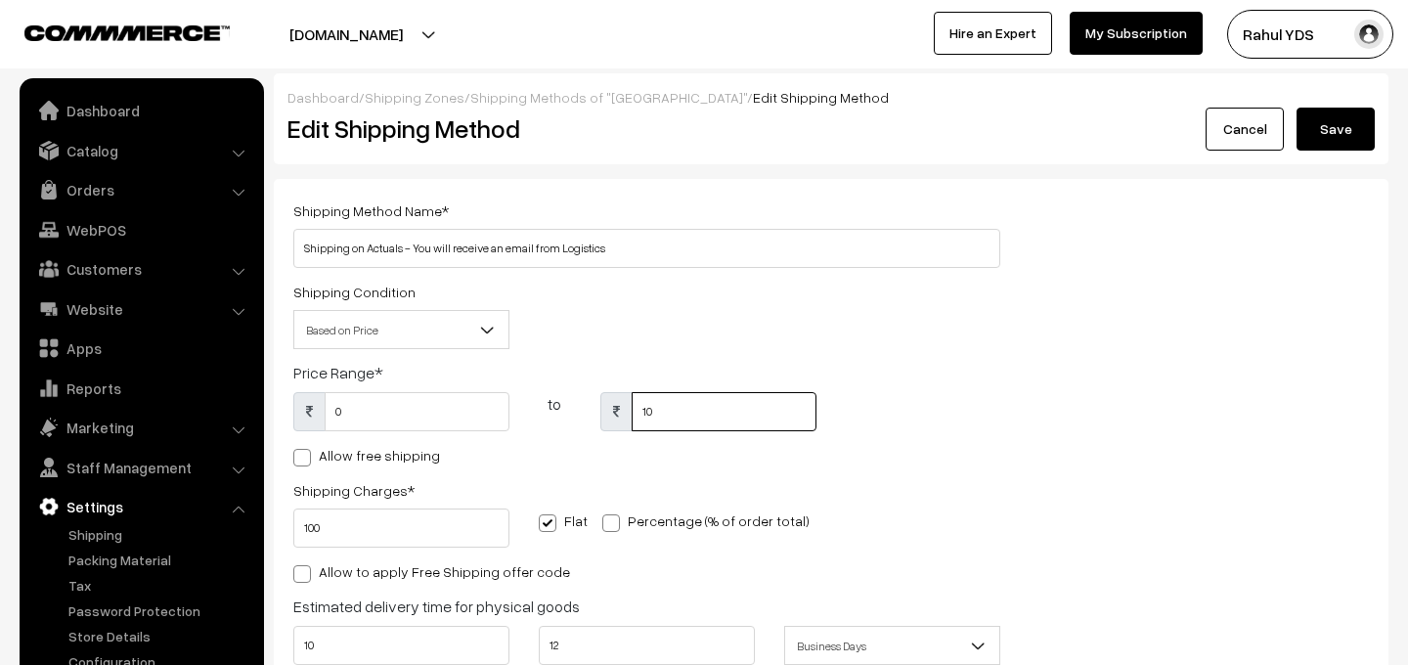
type input "1"
type input "5000"
click at [1342, 128] on button "Save" at bounding box center [1336, 129] width 78 height 43
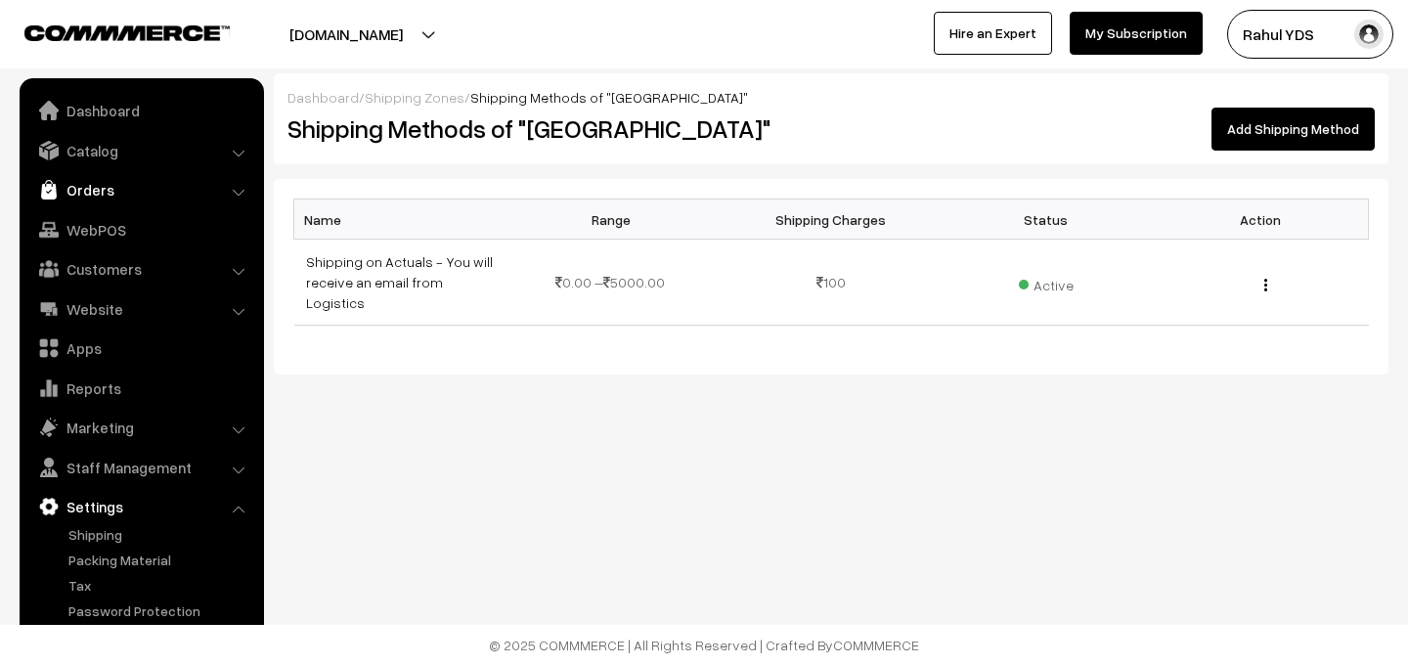
click at [100, 180] on link "Orders" at bounding box center [140, 189] width 233 height 35
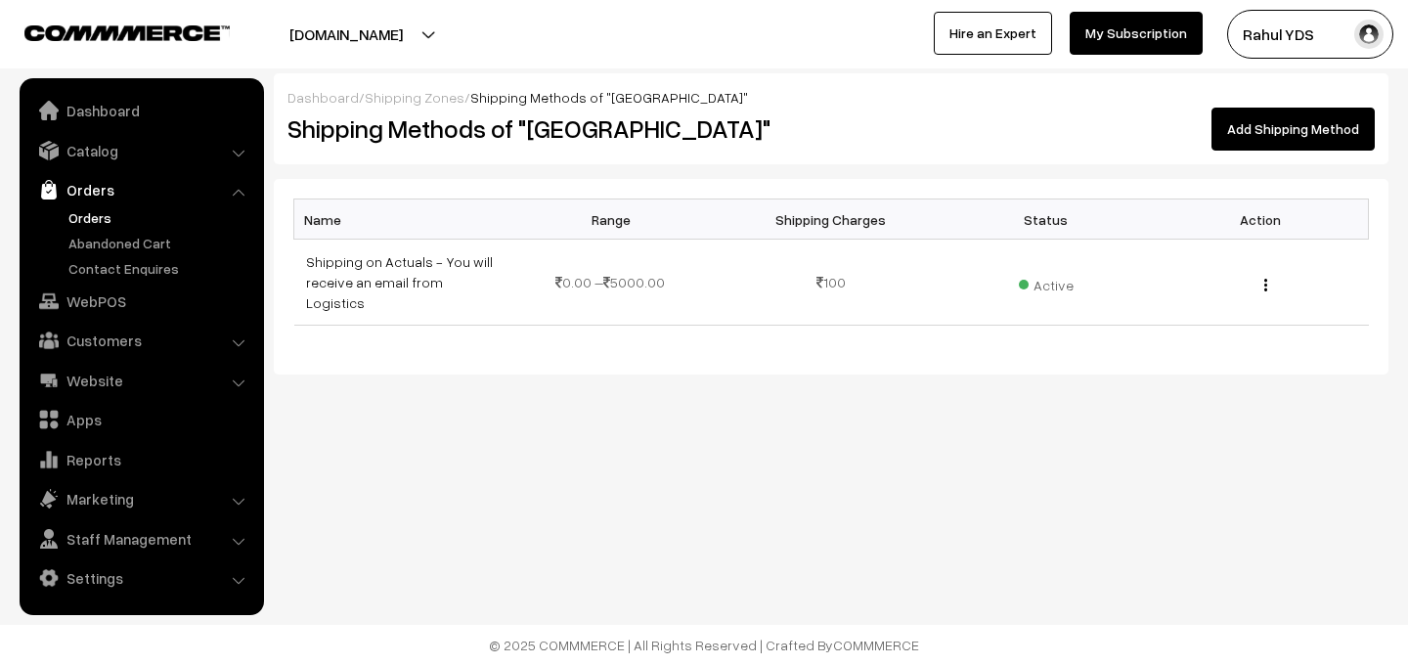
click at [94, 208] on link "Orders" at bounding box center [161, 217] width 194 height 21
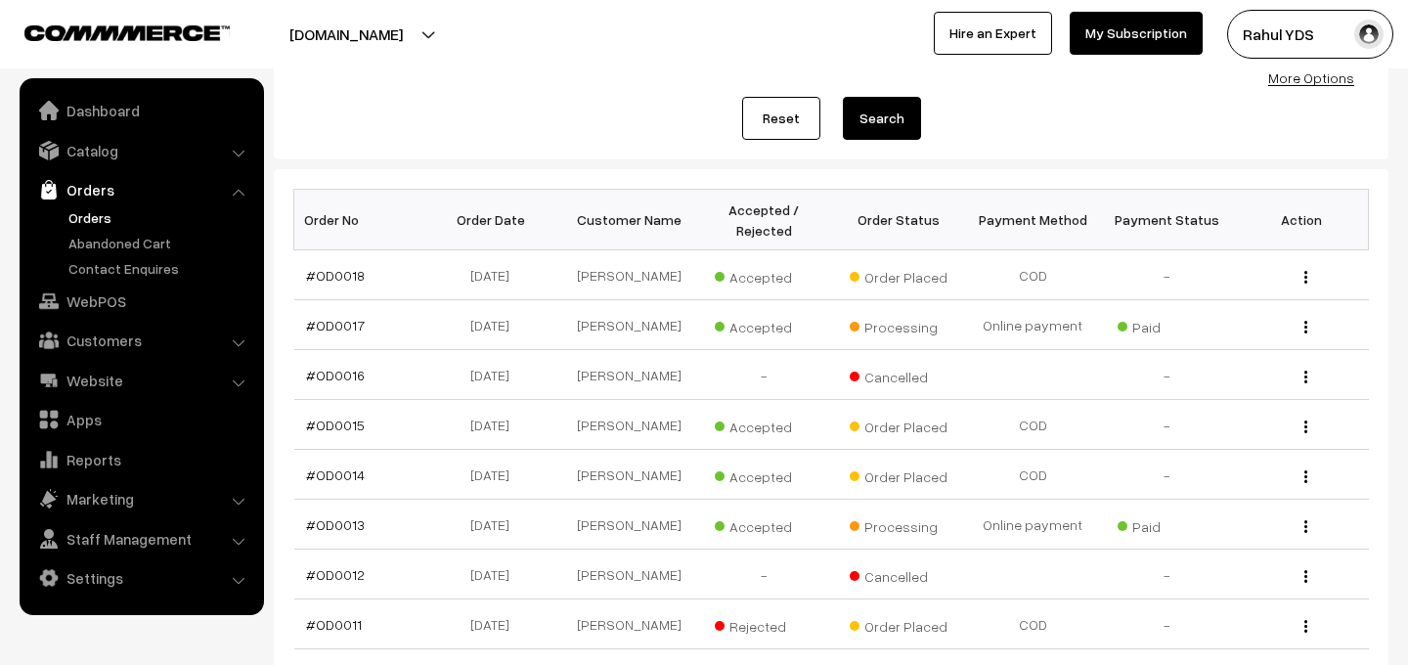
scroll to position [216, 0]
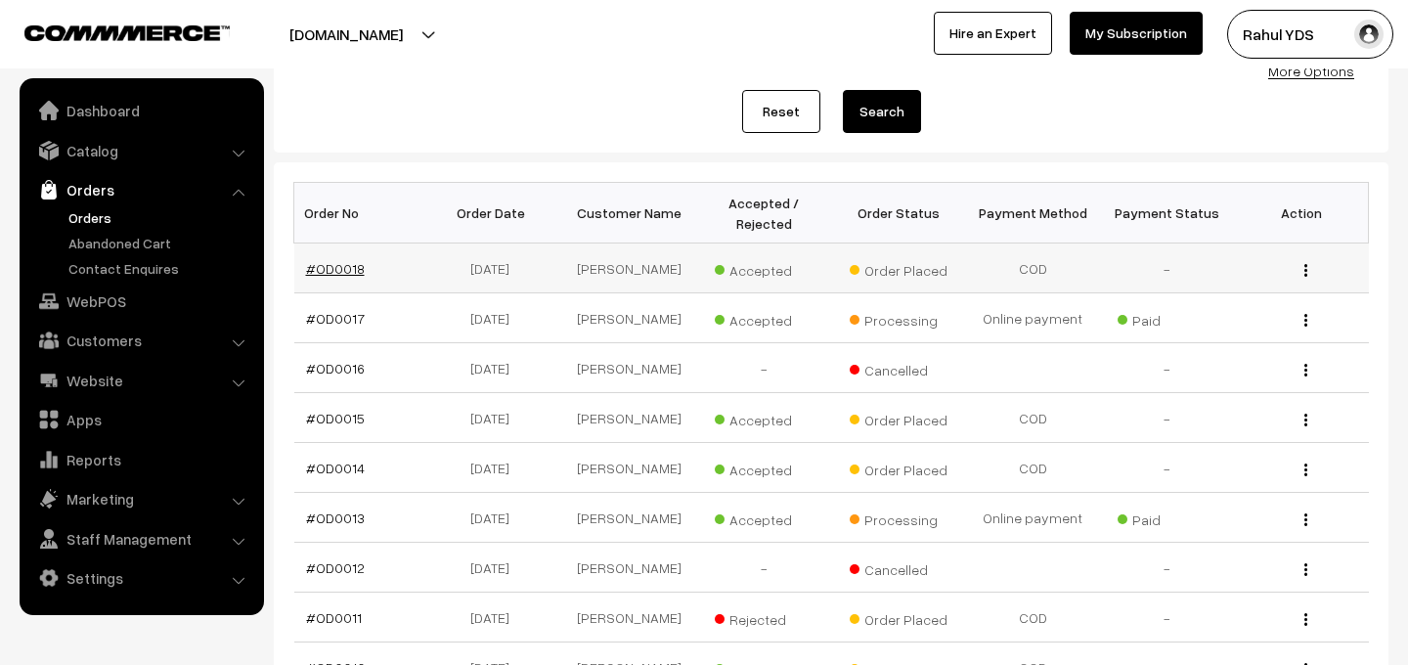
click at [333, 270] on link "#OD0018" at bounding box center [335, 268] width 59 height 17
